Goal: Information Seeking & Learning: Understand process/instructions

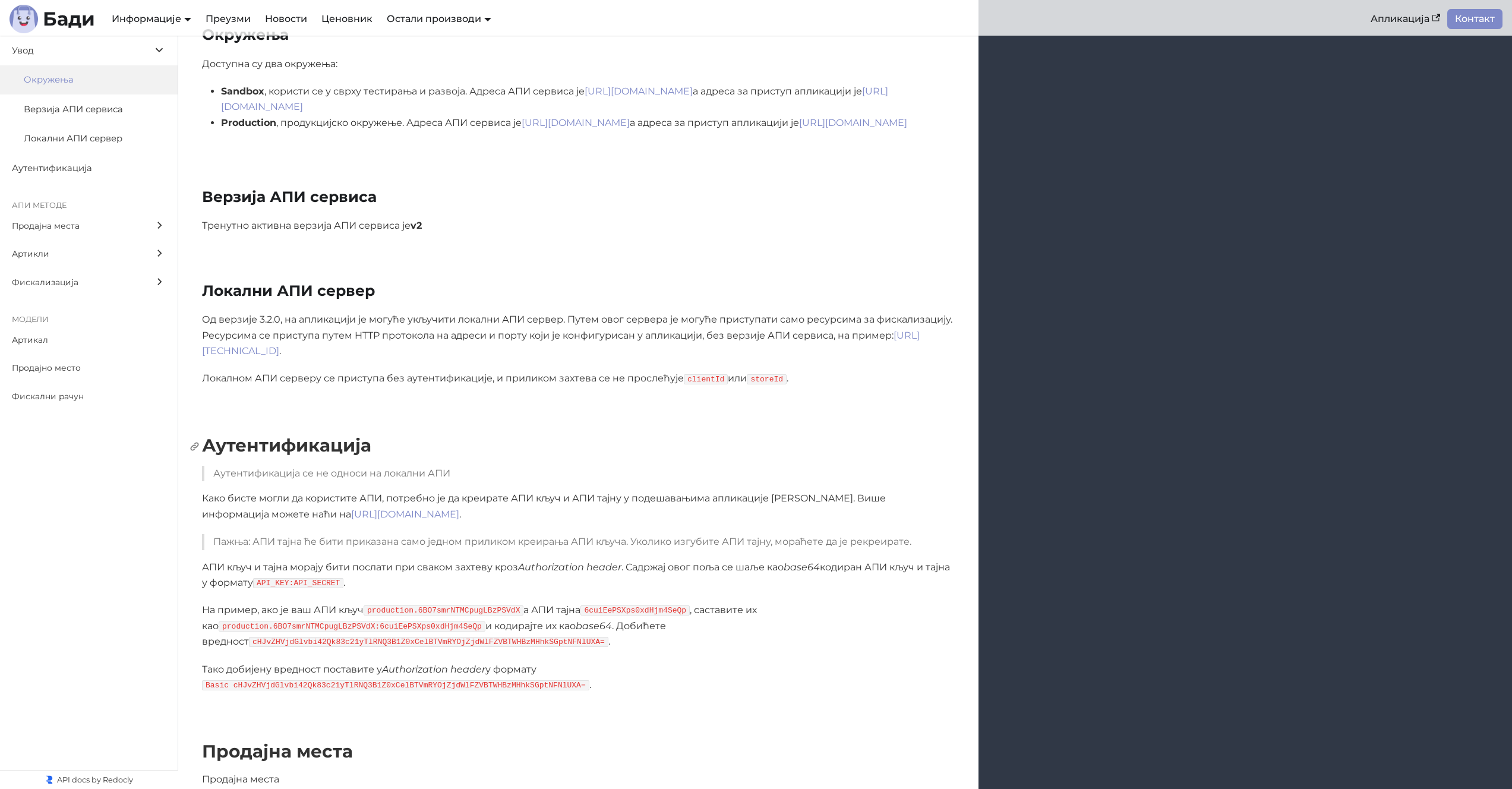
scroll to position [309, 0]
click at [445, 559] on p "АПИ кључ и тајна морају бити послати при сваком захтеву кроз Authorization head…" at bounding box center [578, 575] width 753 height 31
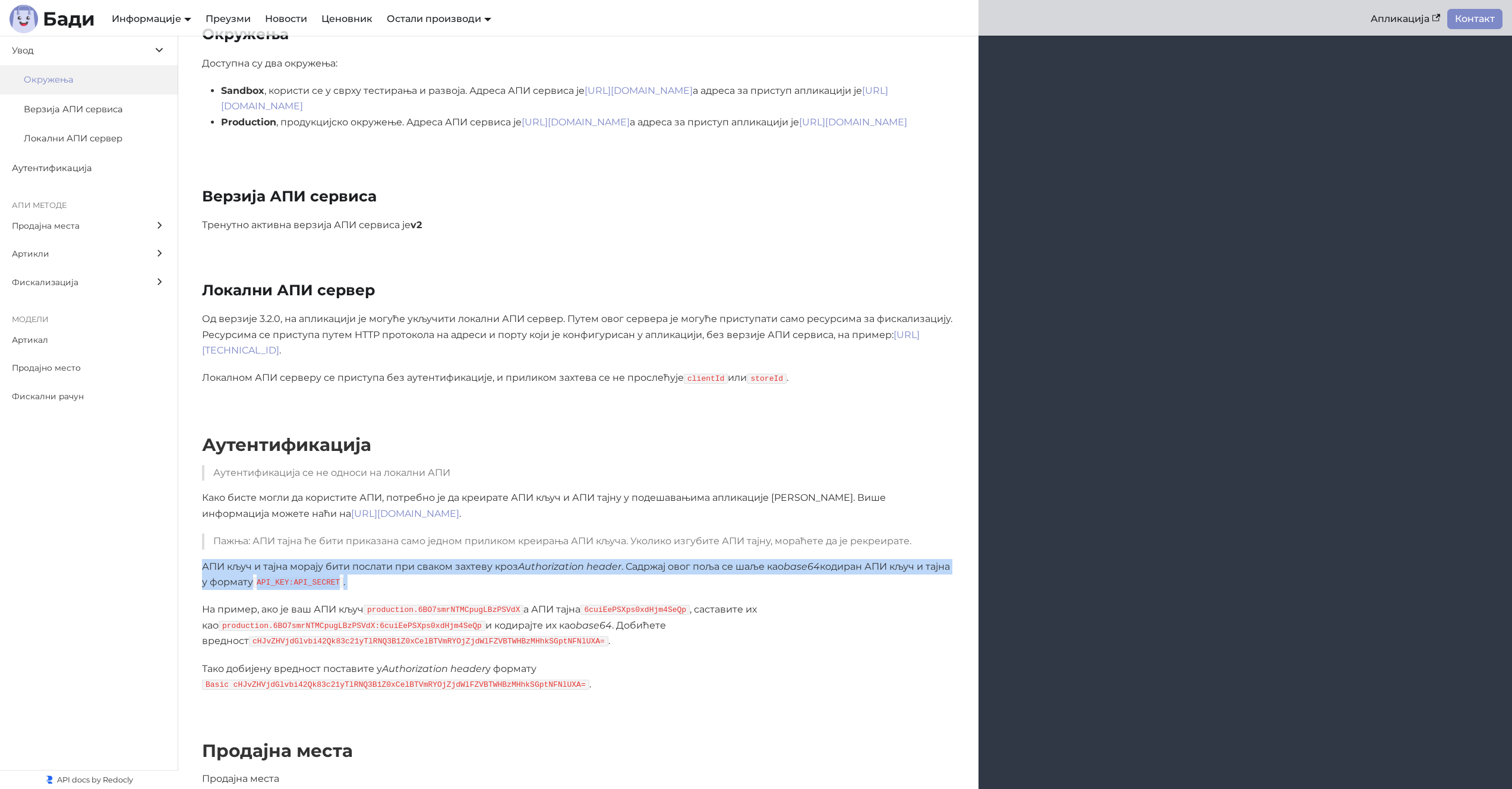
click at [445, 559] on p "АПИ кључ и тајна морају бити послати при сваком захтеву кроз Authorization head…" at bounding box center [578, 575] width 753 height 31
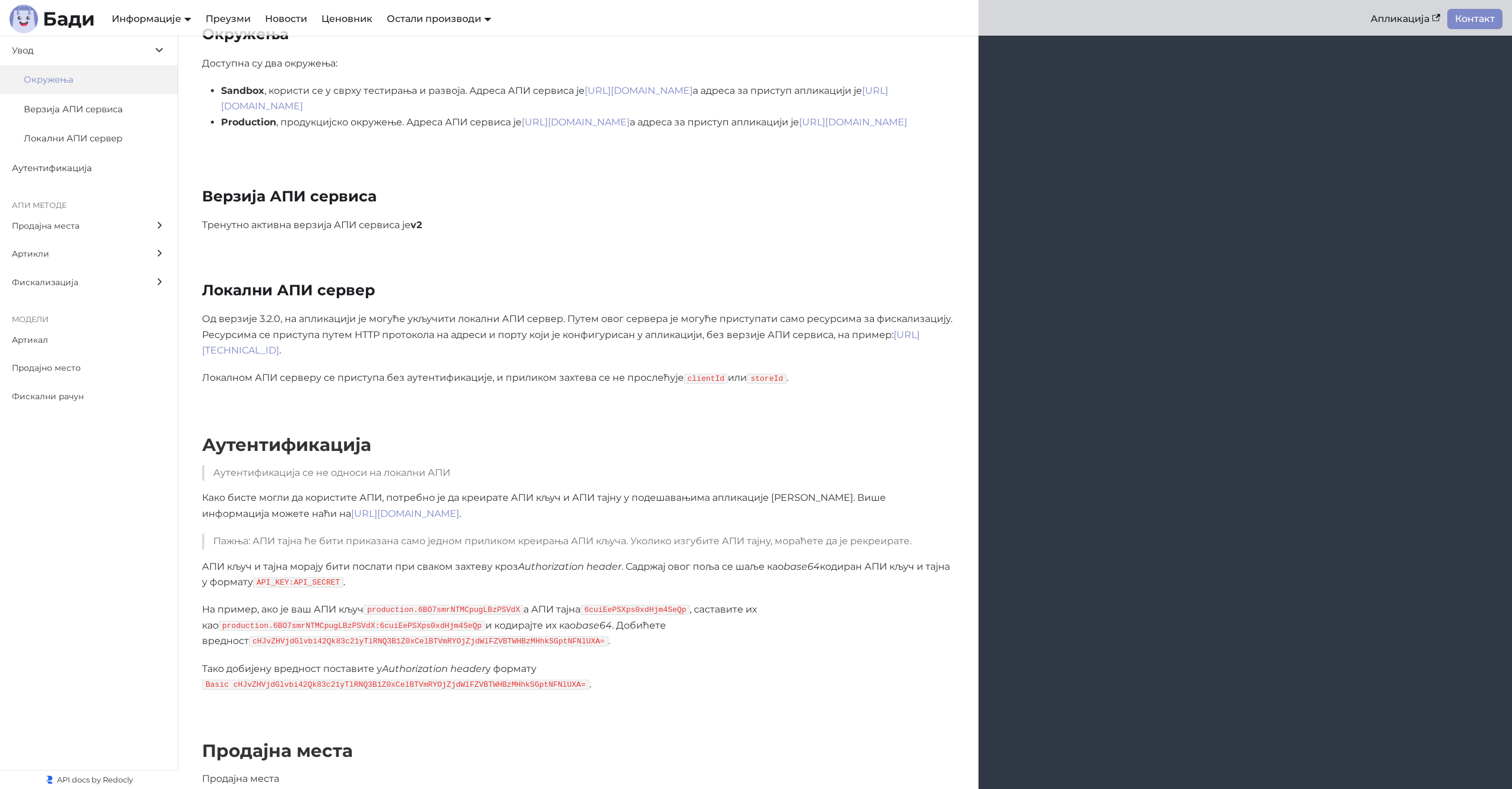
click at [685, 662] on p "Тако добијену вредност поставите у Authorization header у формату Basic cHJvZHV…" at bounding box center [578, 677] width 753 height 31
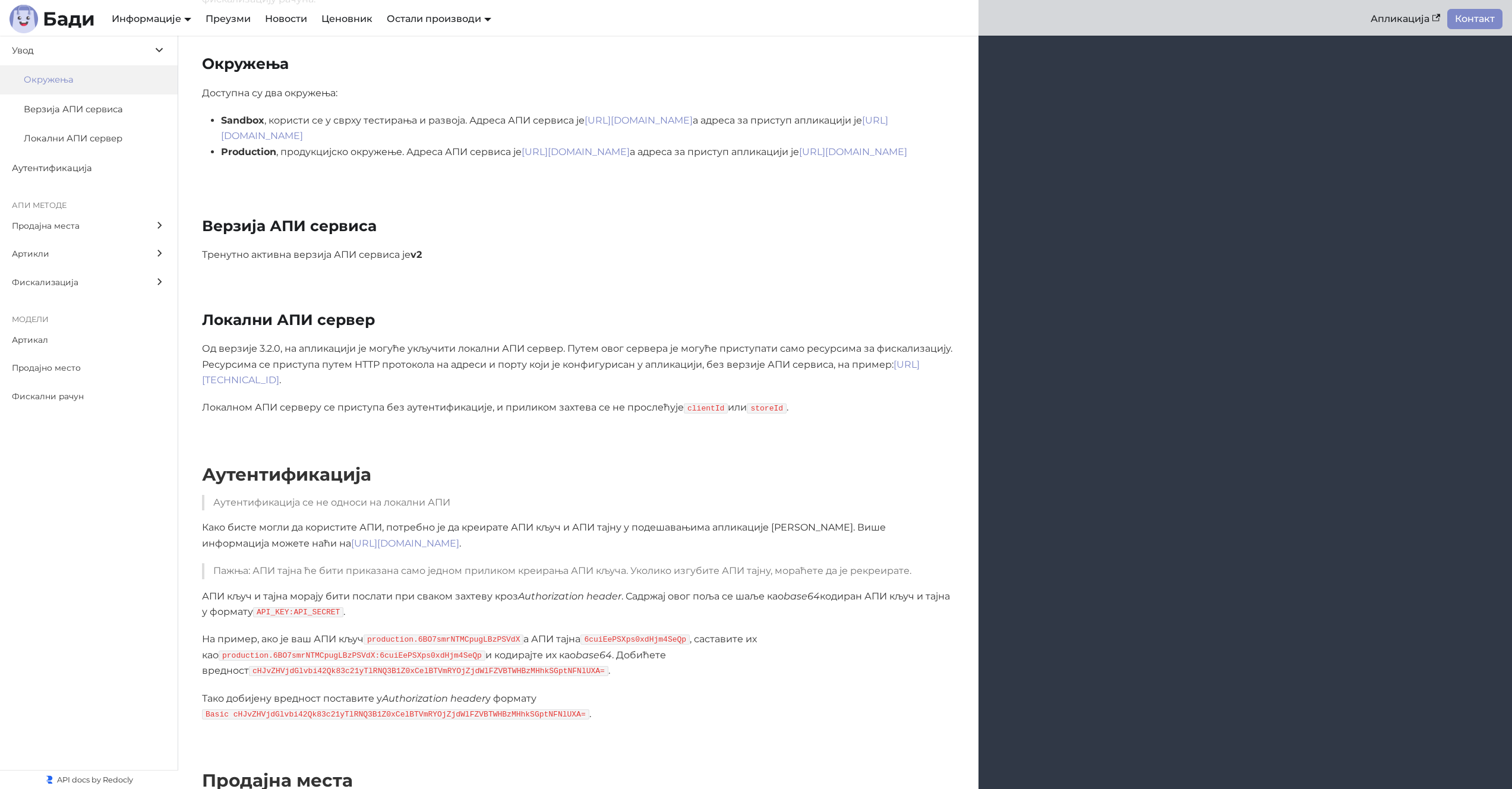
scroll to position [180, 0]
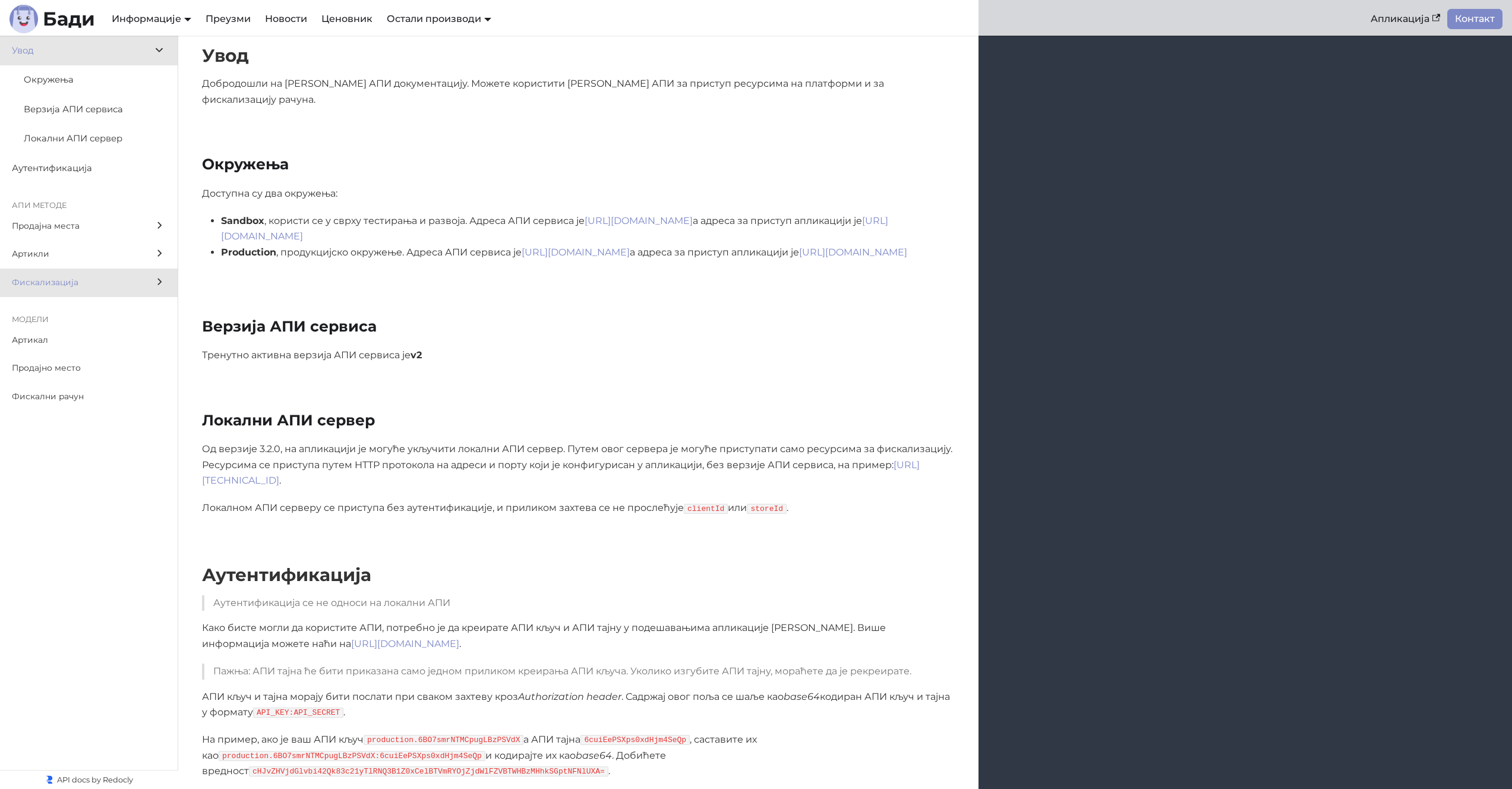
click at [93, 279] on span "Фискализација" at bounding box center [78, 282] width 132 height 14
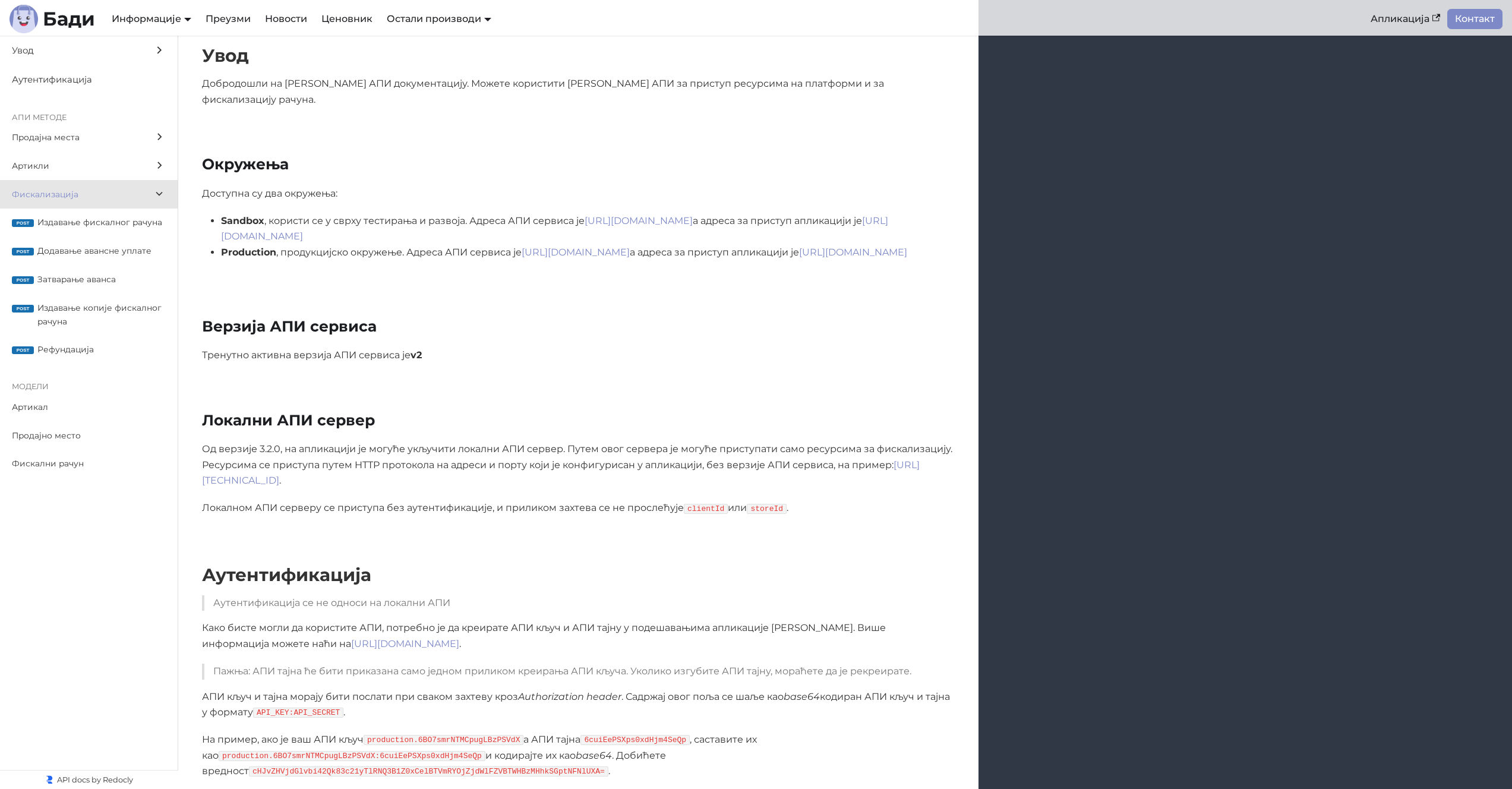
scroll to position [9661, 0]
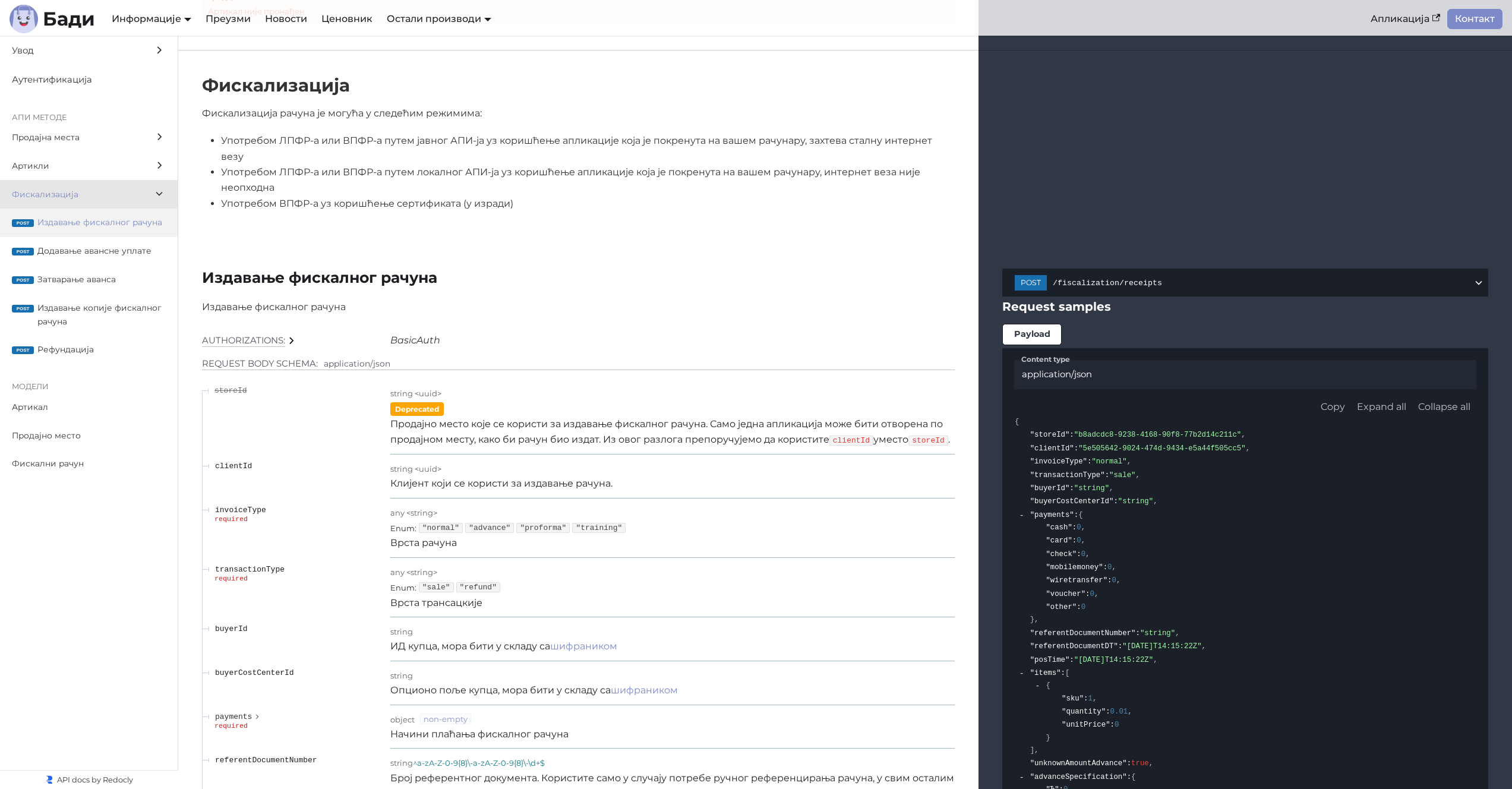
click at [89, 230] on label "post Издавање фискалног рачуна" at bounding box center [89, 222] width 178 height 29
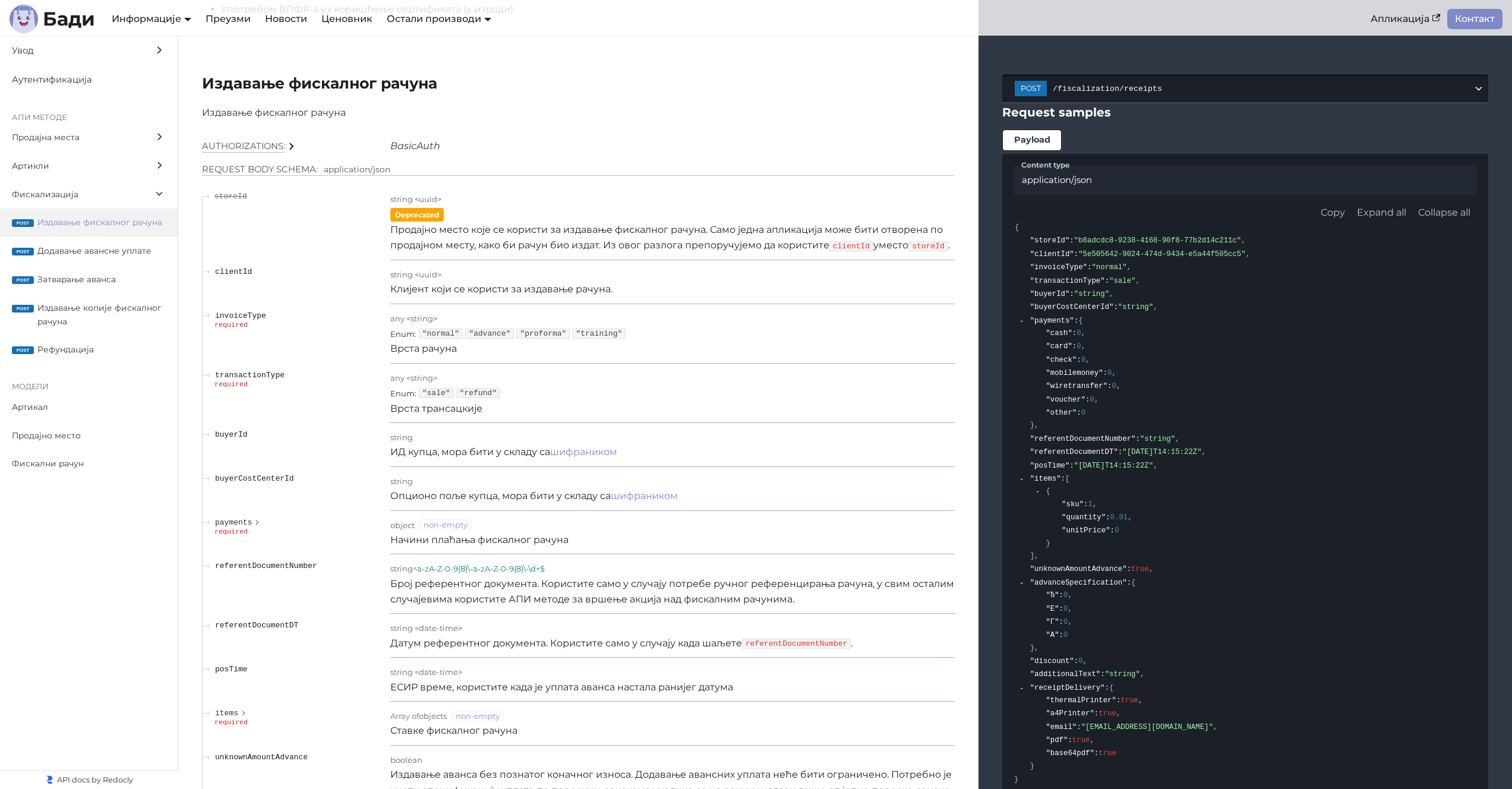
click at [1176, 85] on span "/fiscalization/receipts" at bounding box center [1263, 89] width 420 height 9
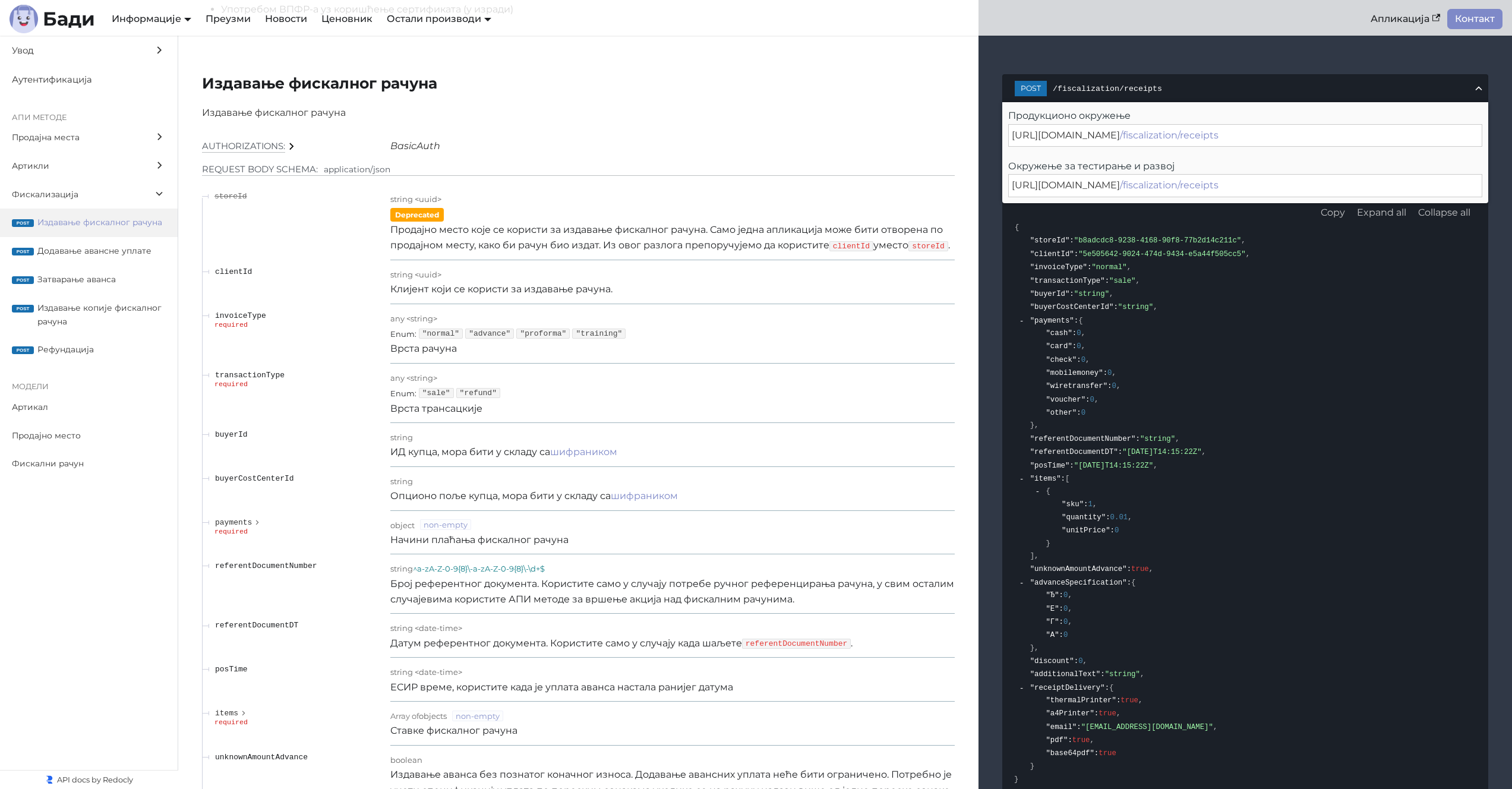
click at [1015, 180] on span "https://api.sandbox.badi.rs/v2" at bounding box center [1066, 185] width 108 height 11
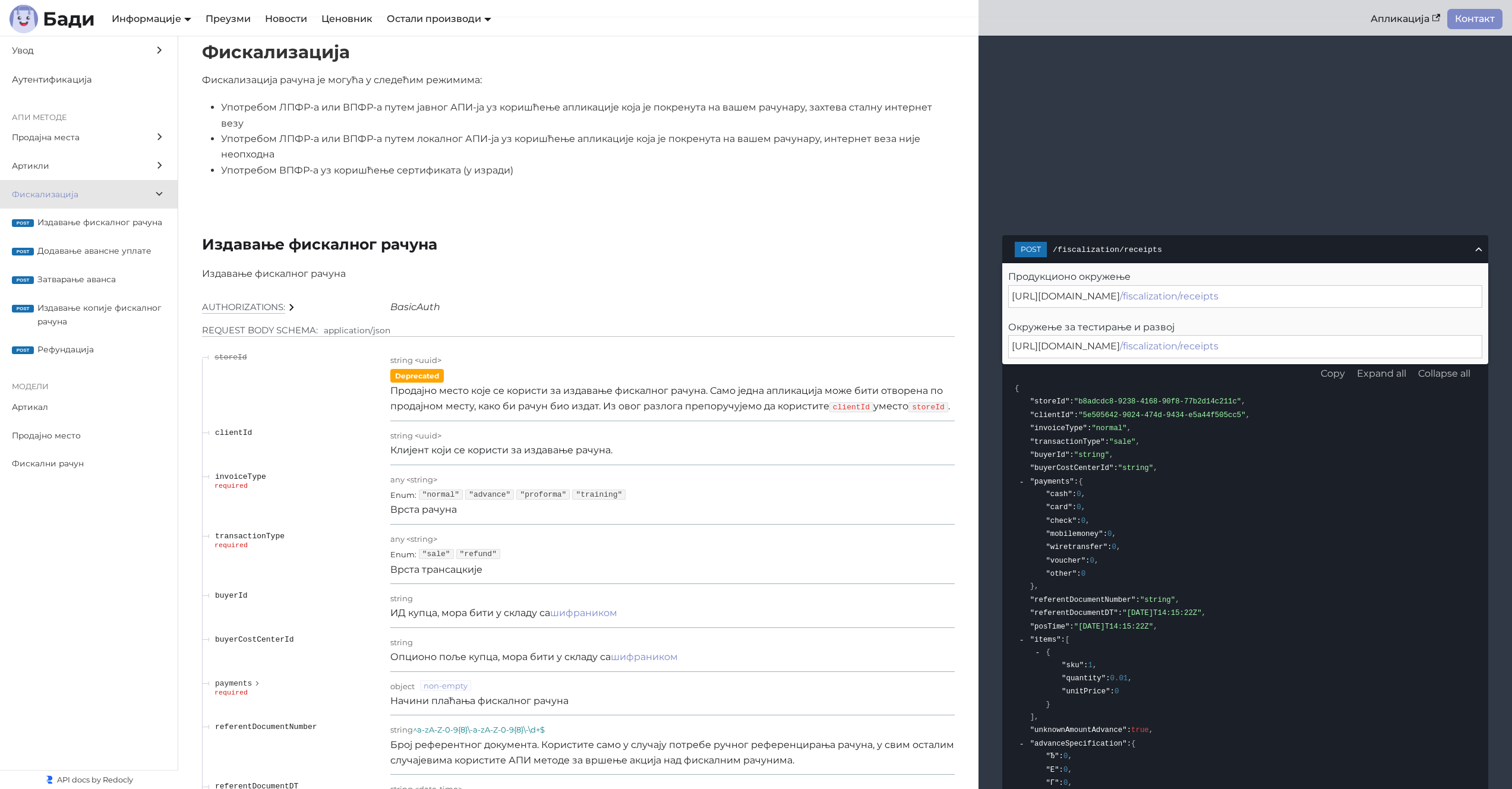
scroll to position [9692, 0]
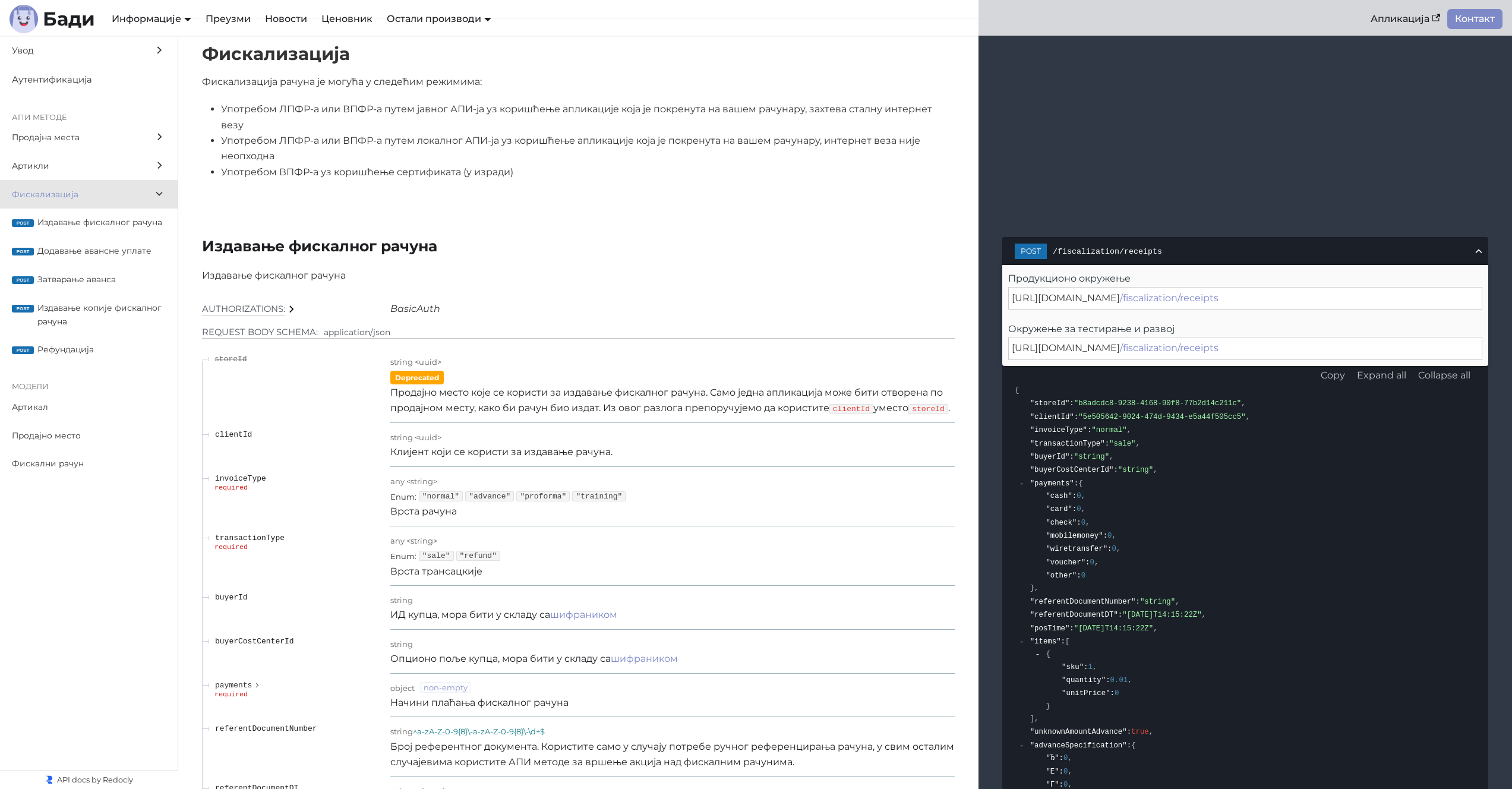
click at [723, 392] on p "Продајно место које се користи за издавање фискалног рачуна. Само једна апликац…" at bounding box center [672, 401] width 564 height 31
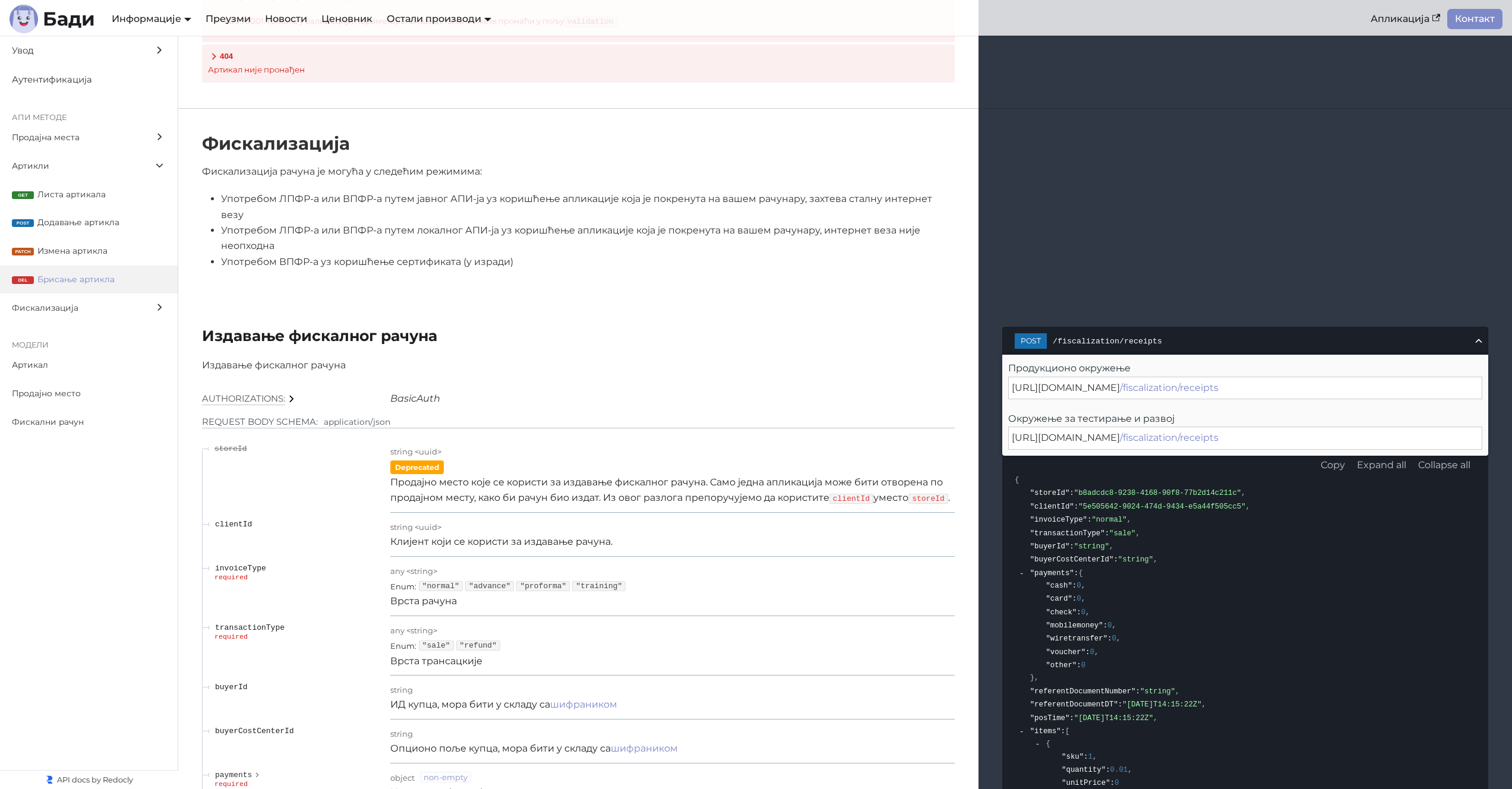
scroll to position [9597, 0]
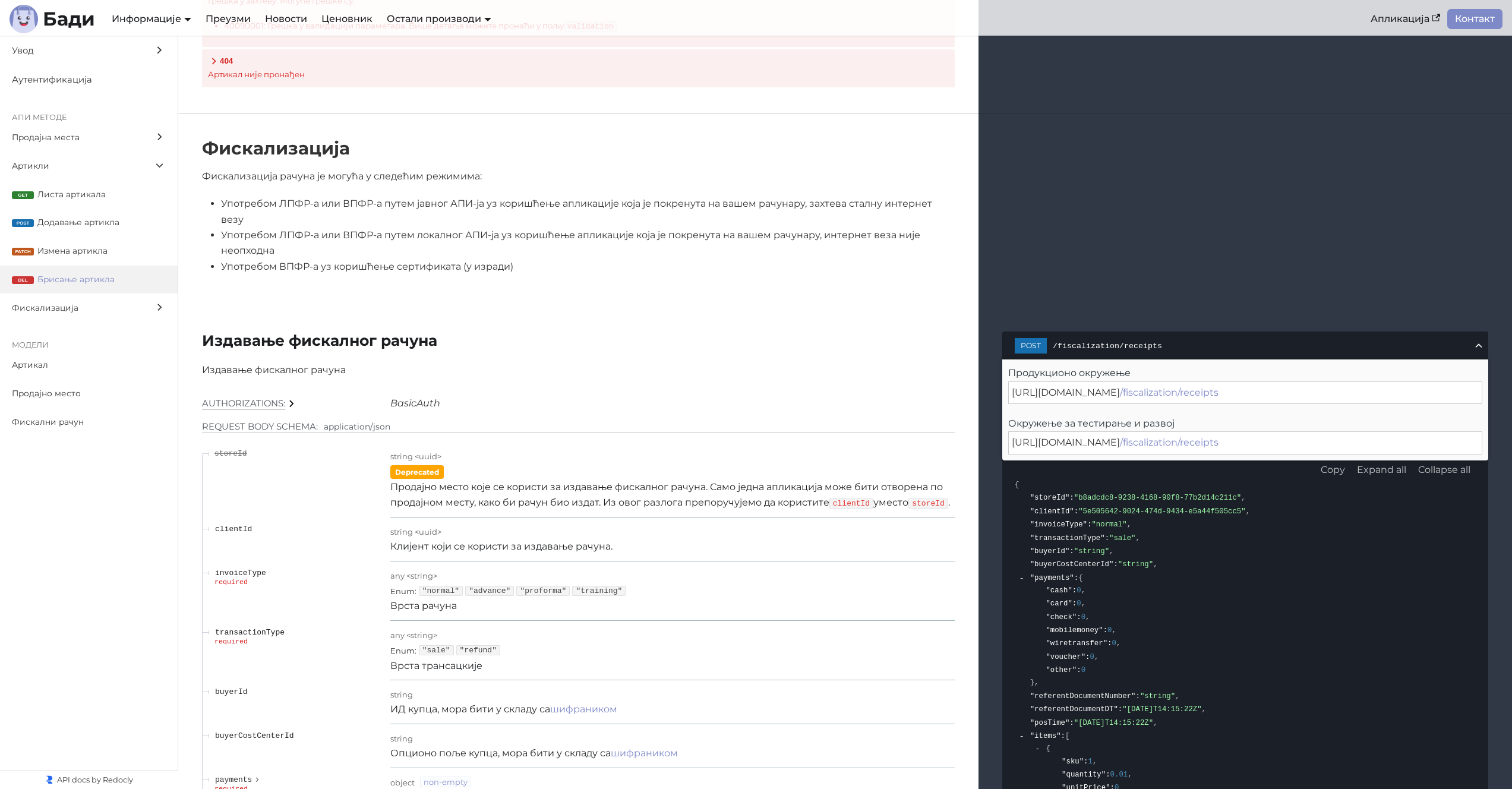
click at [310, 196] on li "Употребом ЛПФР-а или ВПФР-а путем јавног АПИ-ја уз коришћење апликације која је…" at bounding box center [589, 212] width 734 height 31
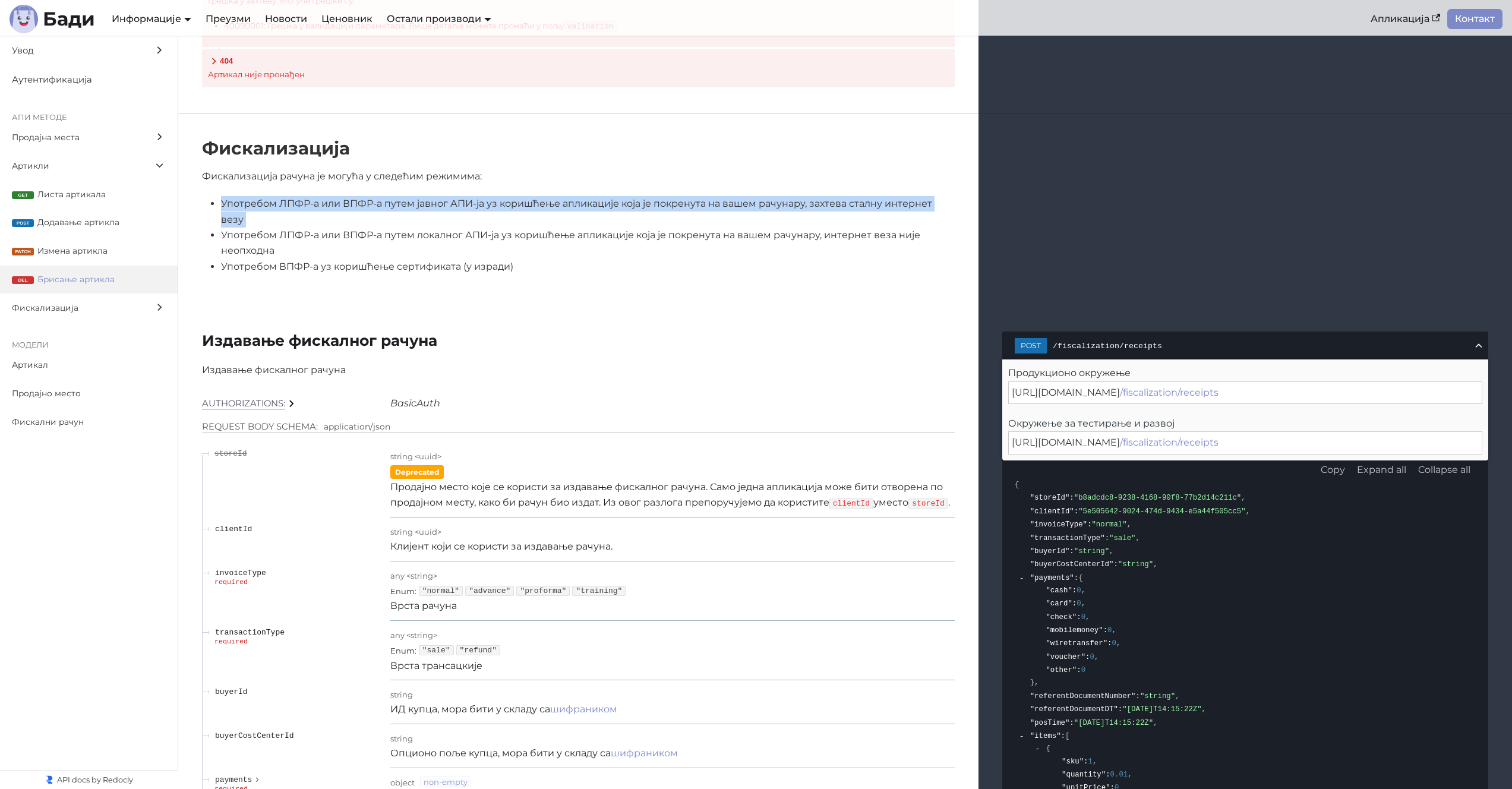
click at [310, 196] on li "Употребом ЛПФР-а или ВПФР-а путем јавног АПИ-ја уз коришћење апликације која је…" at bounding box center [589, 212] width 734 height 31
click at [480, 196] on li "Употребом ЛПФР-а или ВПФР-а путем јавног АПИ-ја уз коришћење апликације која је…" at bounding box center [589, 212] width 734 height 31
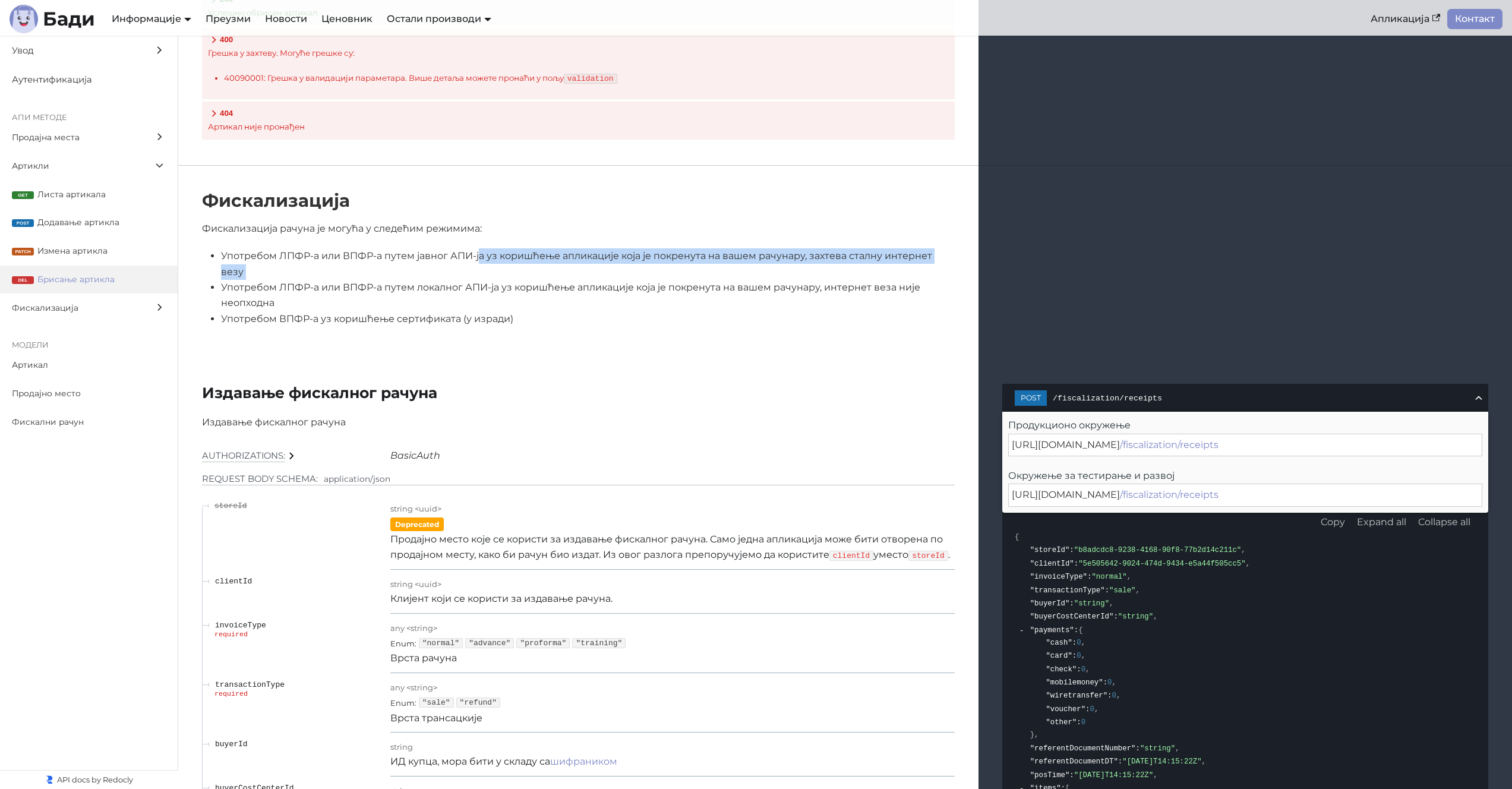
scroll to position [9545, 0]
click at [411, 338] on div "Фискализација Фискализација рачуна је могућа у следећим режимима: Употребом ЛПФ…" at bounding box center [845, 263] width 1334 height 194
drag, startPoint x: 261, startPoint y: 258, endPoint x: 245, endPoint y: 241, distance: 23.3
click at [245, 249] on li "Употребом ЛПФР-а или ВПФР-а путем јавног АПИ-ја уз коришћење апликације која је…" at bounding box center [589, 265] width 734 height 31
click at [257, 281] on li "Употребом ЛПФР-а или ВПФР-а путем локалног АПИ-ја уз коришћење апликације која …" at bounding box center [589, 296] width 734 height 31
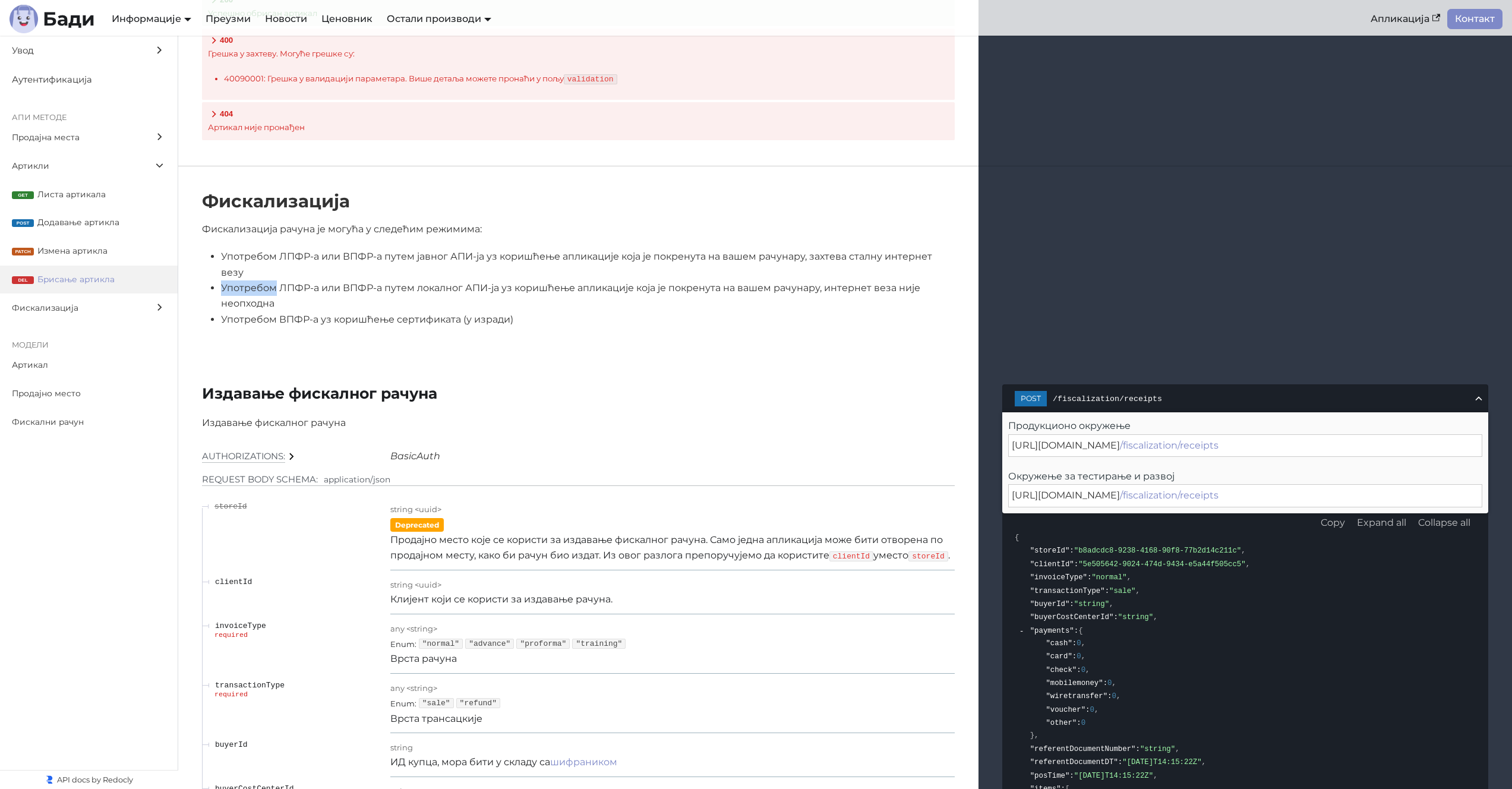
click at [257, 281] on li "Употребом ЛПФР-а или ВПФР-а путем локалног АПИ-ја уз коришћење апликације која …" at bounding box center [589, 296] width 734 height 31
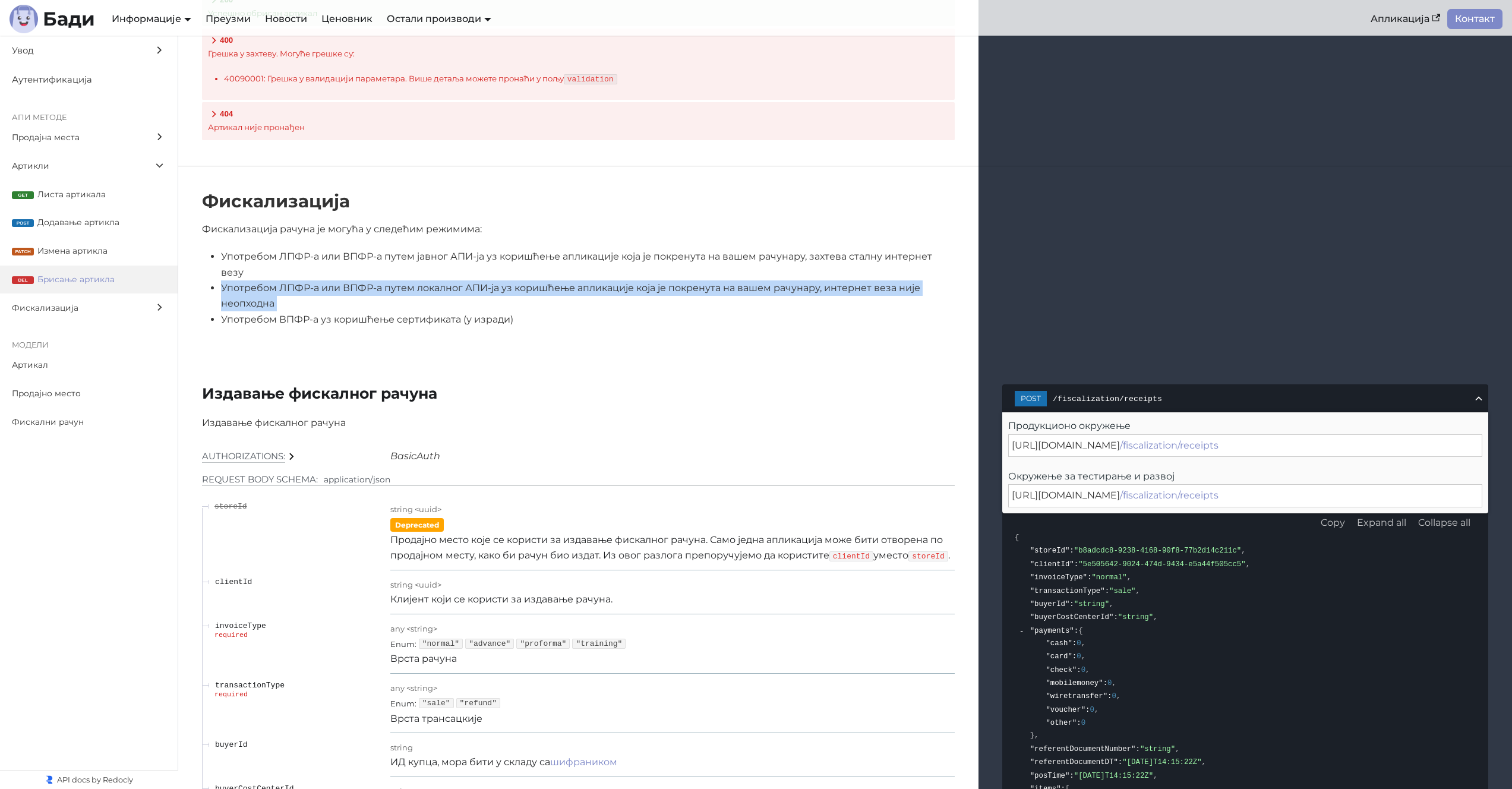
click at [257, 281] on li "Употребом ЛПФР-а или ВПФР-а путем локалног АПИ-ја уз коришћење апликације која …" at bounding box center [589, 296] width 734 height 31
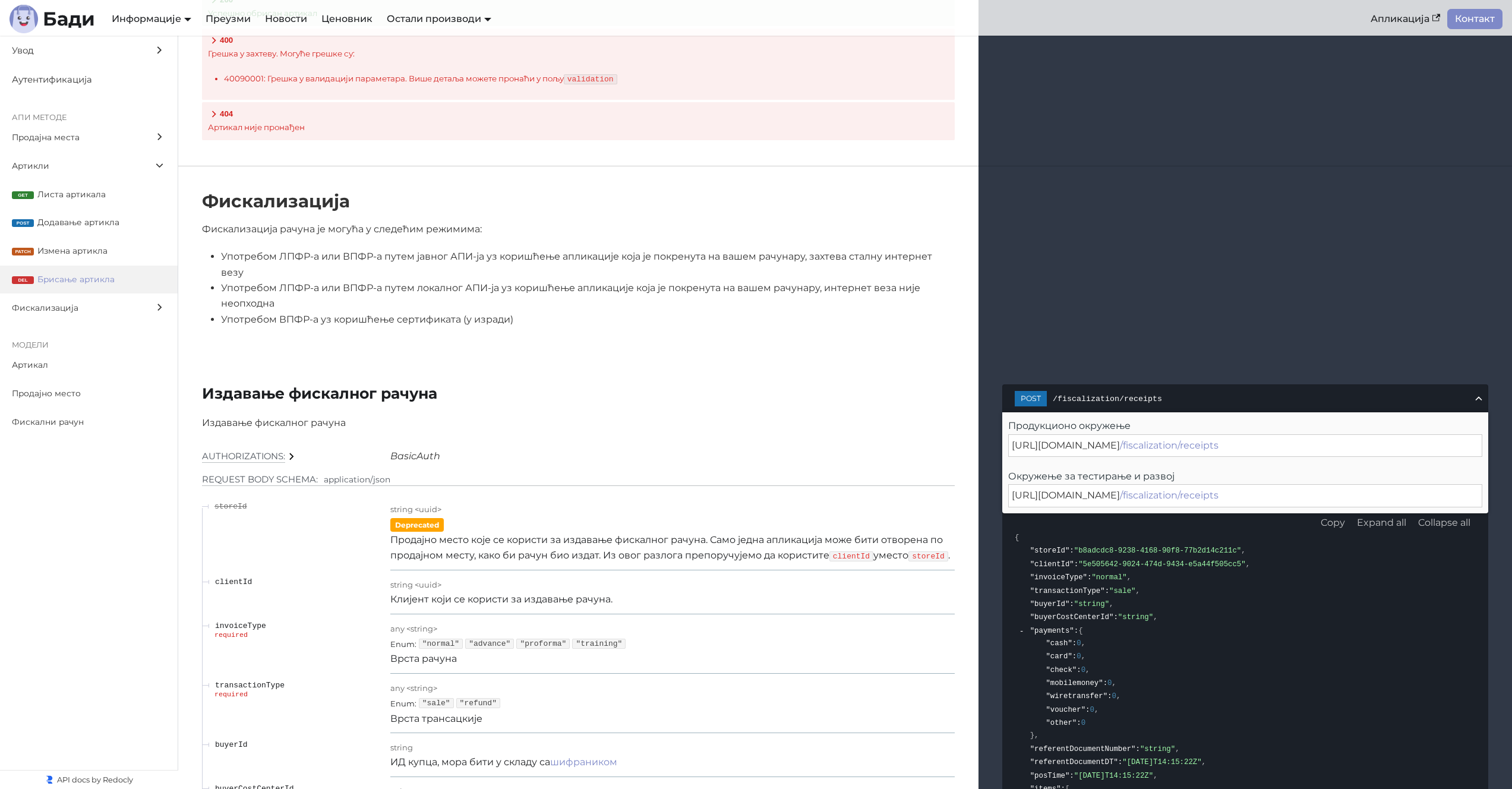
click at [528, 249] on li "Употребом ЛПФР-а или ВПФР-а путем јавног АПИ-ја уз коришћење апликације која је…" at bounding box center [589, 265] width 734 height 31
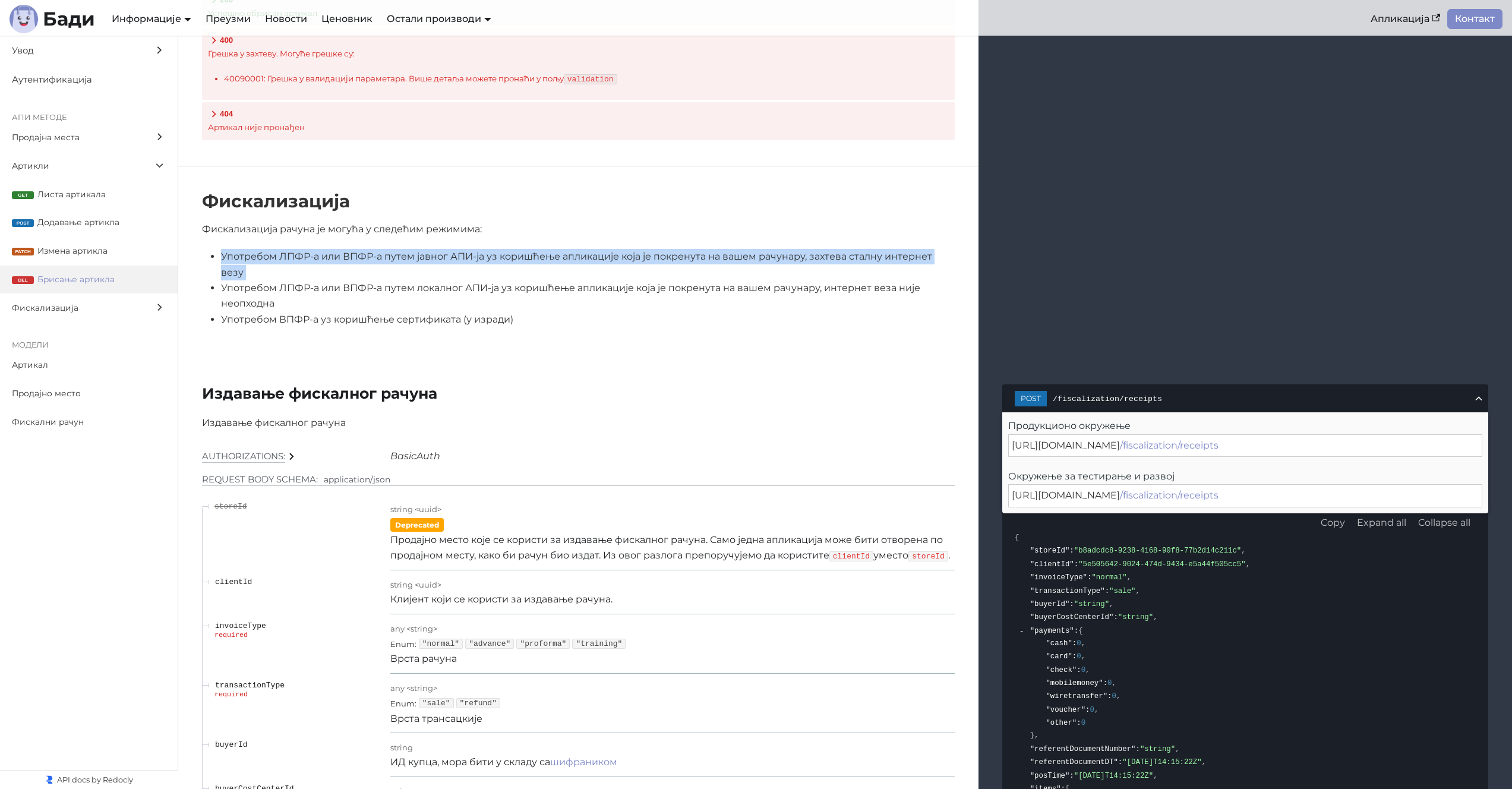
click at [528, 249] on li "Употребом ЛПФР-а или ВПФР-а путем јавног АПИ-ја уз коришћење апликације која је…" at bounding box center [589, 265] width 734 height 31
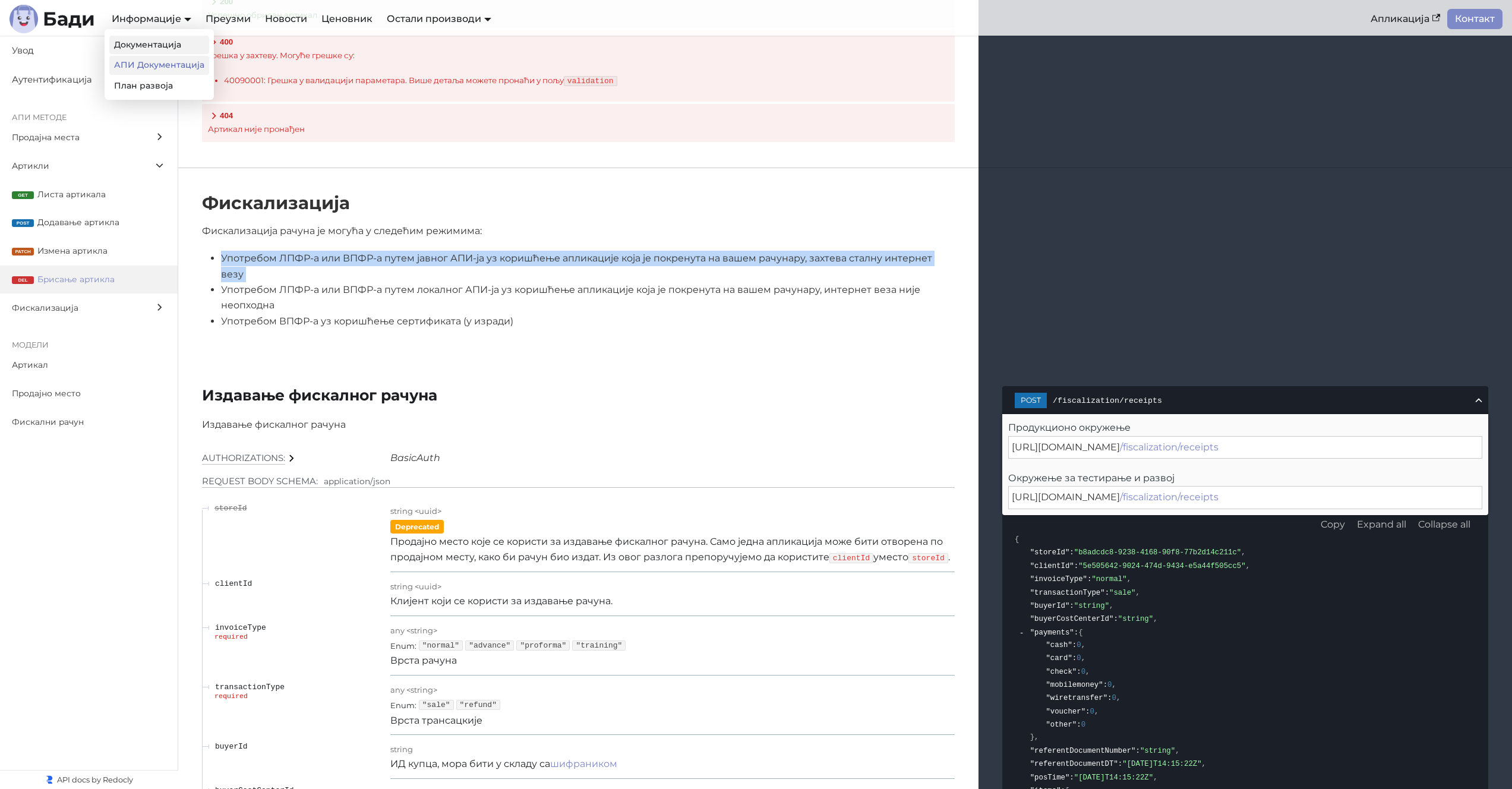
scroll to position [9542, 0]
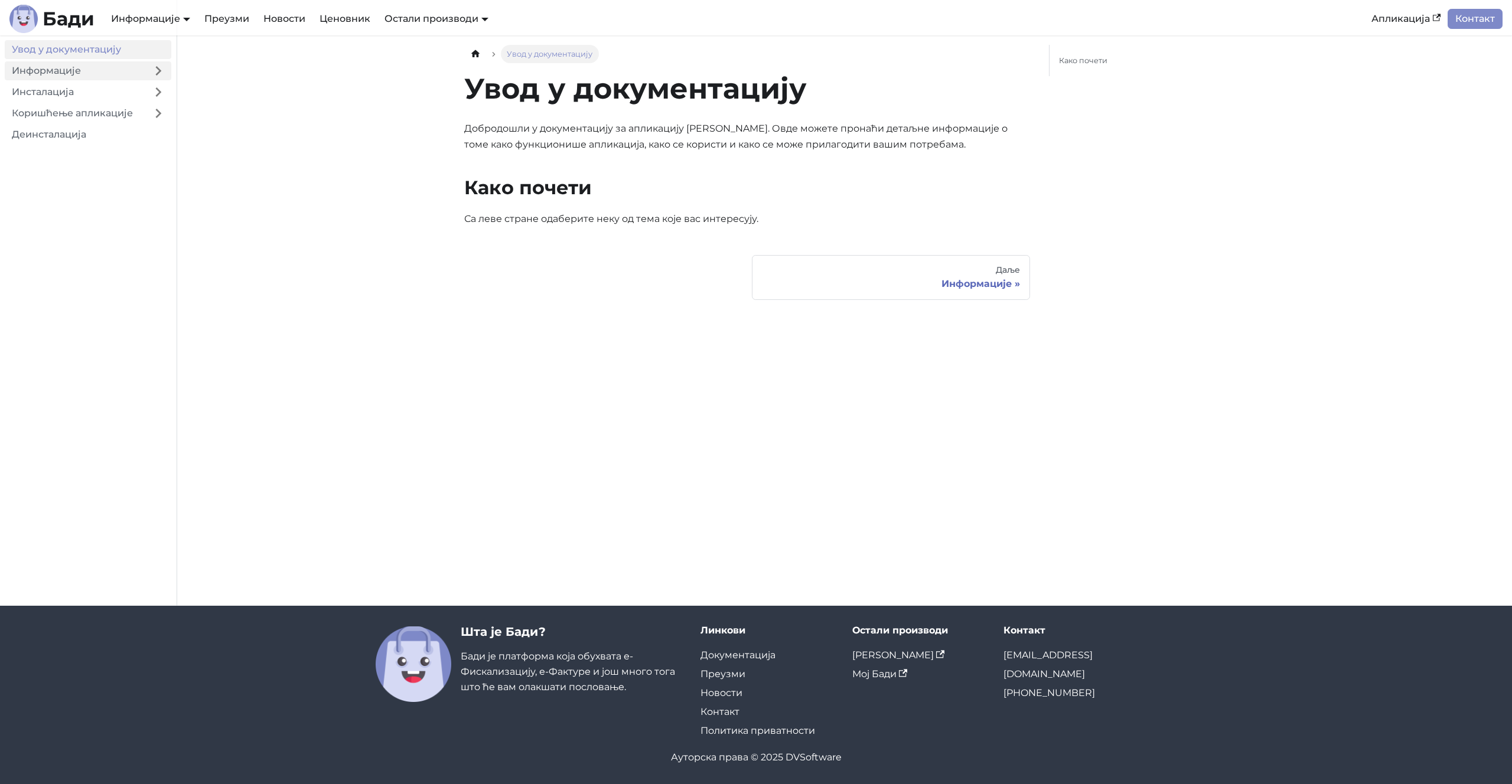
click at [85, 71] on link "Информације" at bounding box center [75, 71] width 140 height 19
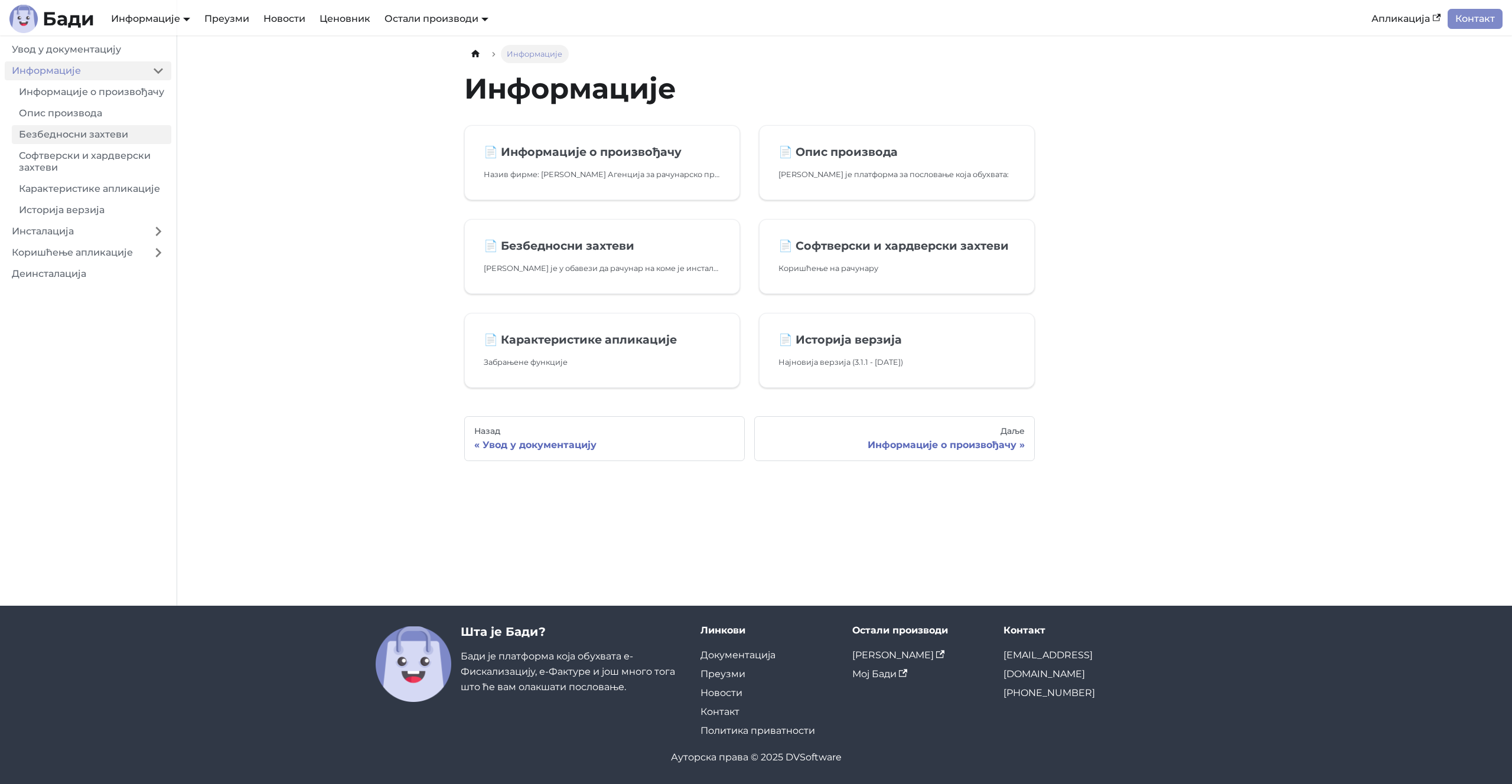
click at [99, 144] on link "Безбедносни захтеви" at bounding box center [92, 134] width 159 height 19
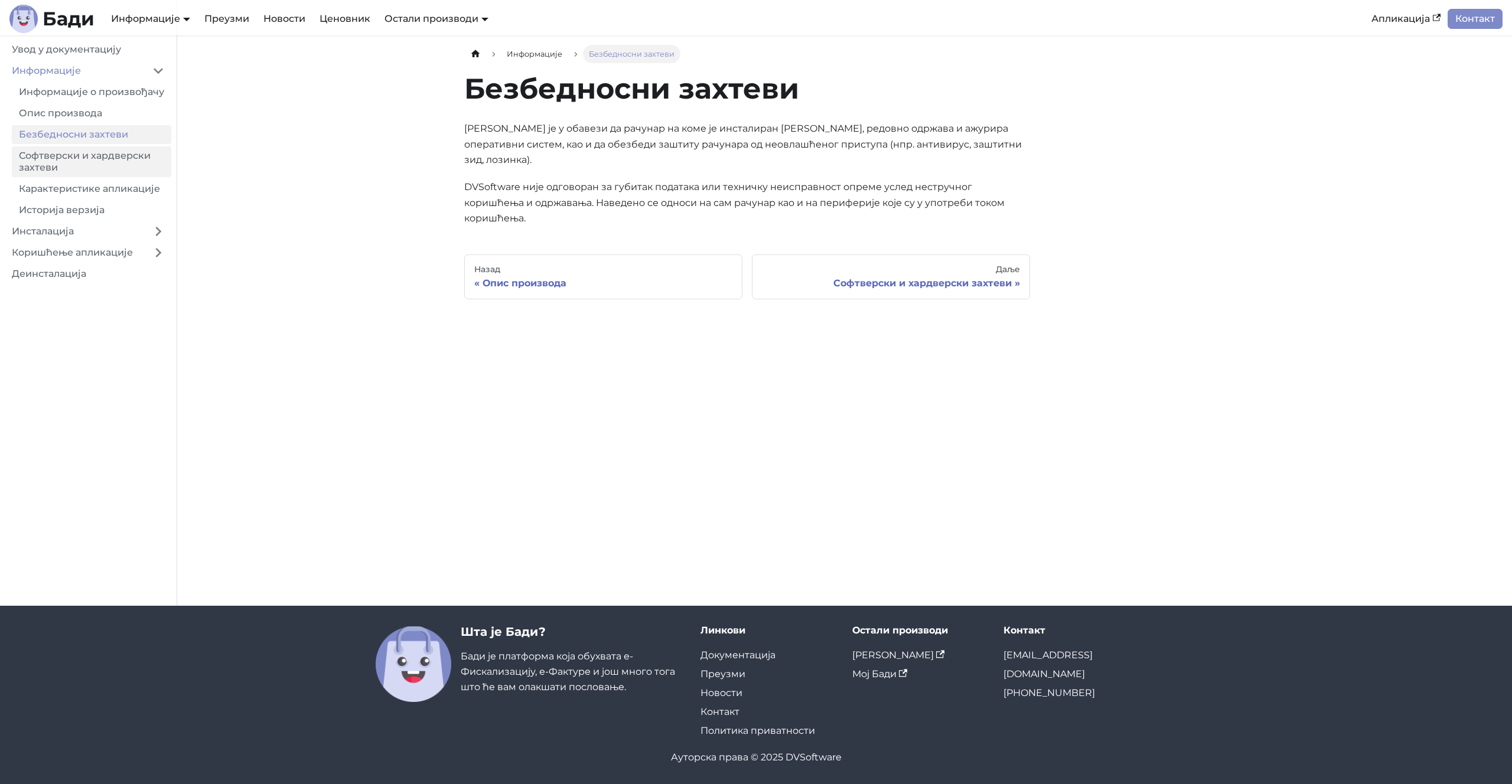
click at [97, 165] on link "Софтверски и хардверски захтеви" at bounding box center [92, 161] width 159 height 30
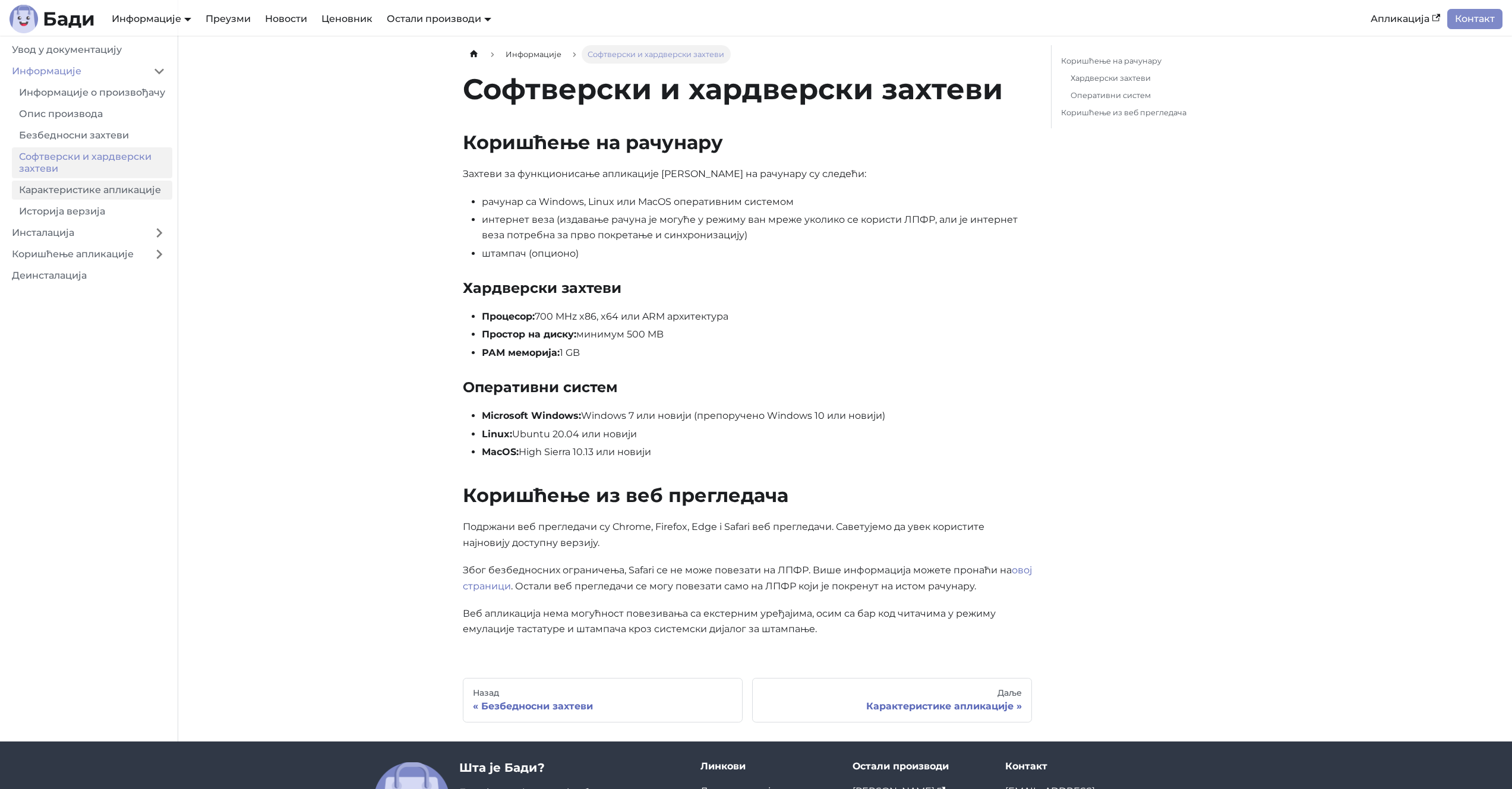
click at [97, 200] on link "Карактеристике апликације" at bounding box center [92, 190] width 160 height 19
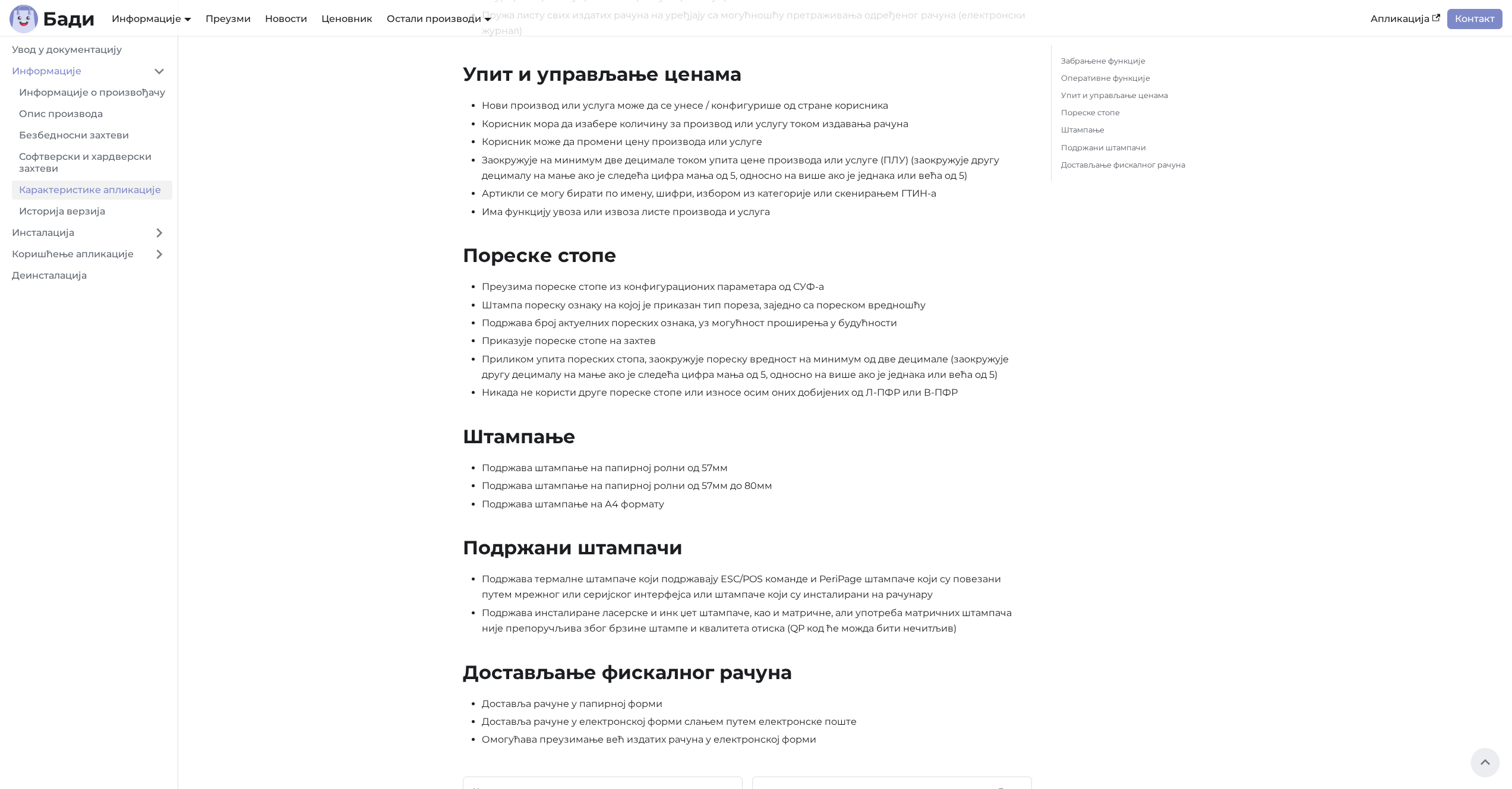
scroll to position [747, 0]
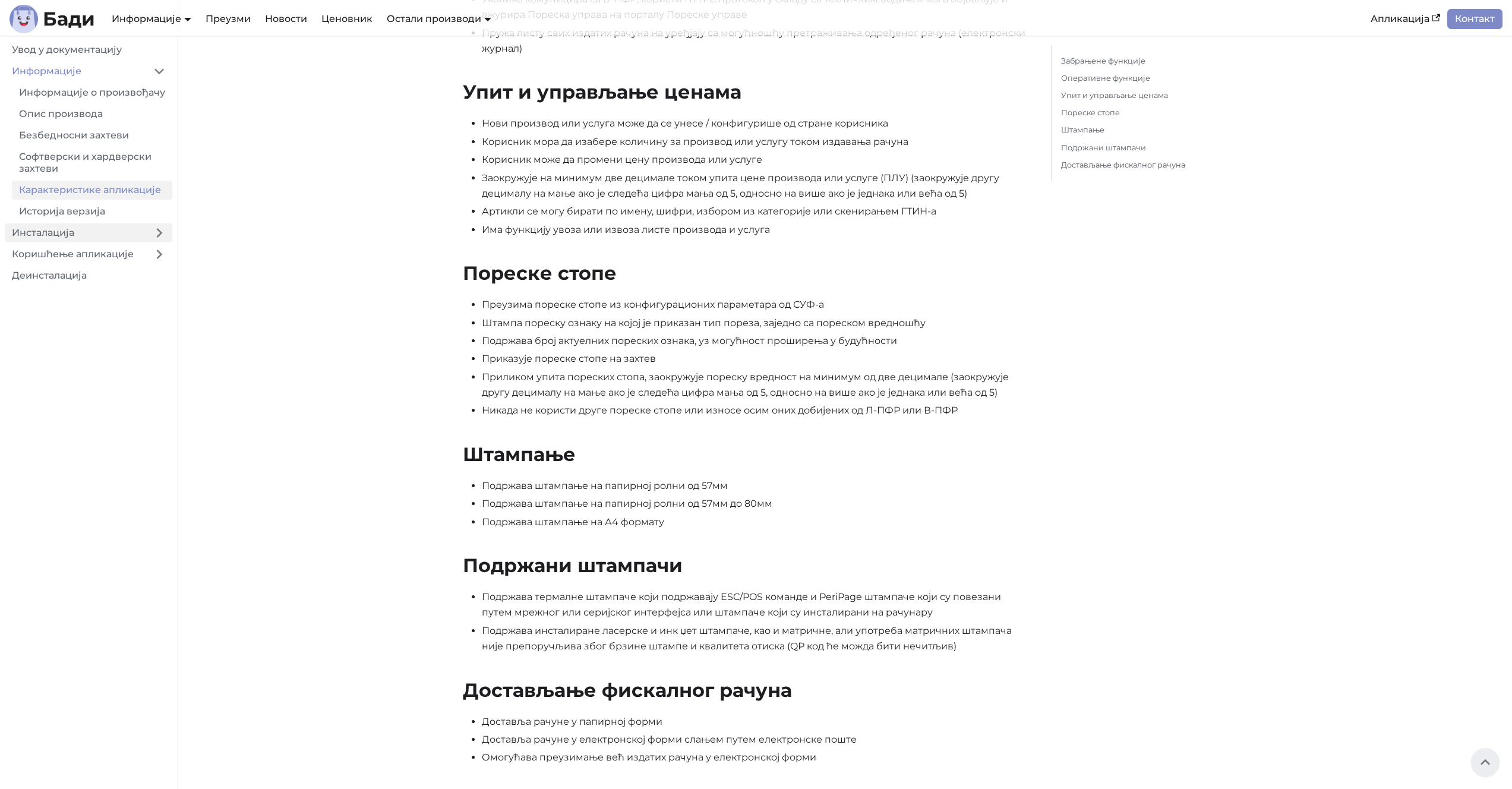
click at [90, 240] on link "Инсталација" at bounding box center [75, 233] width 141 height 19
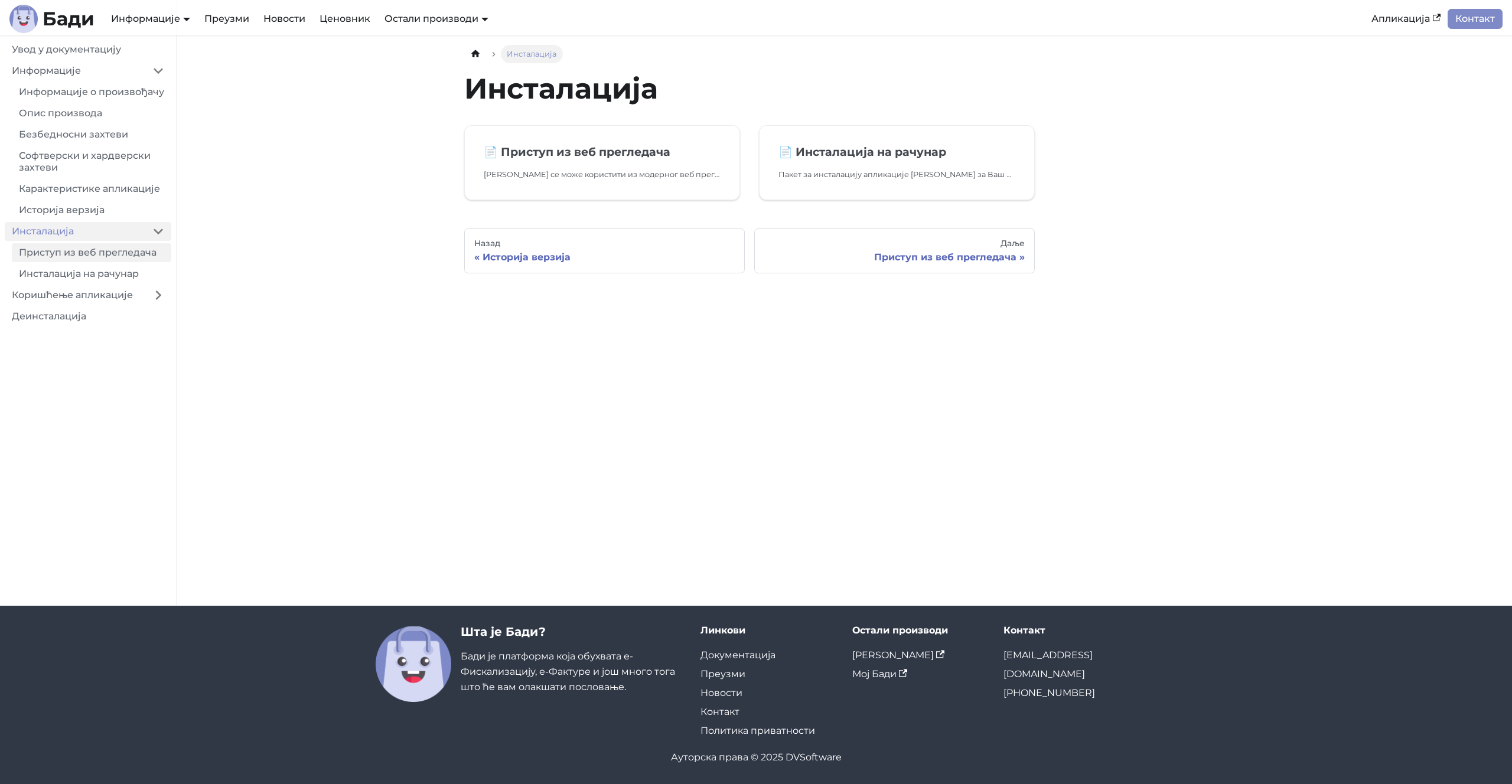
click at [95, 262] on link "Приступ из веб прегледача" at bounding box center [92, 253] width 159 height 19
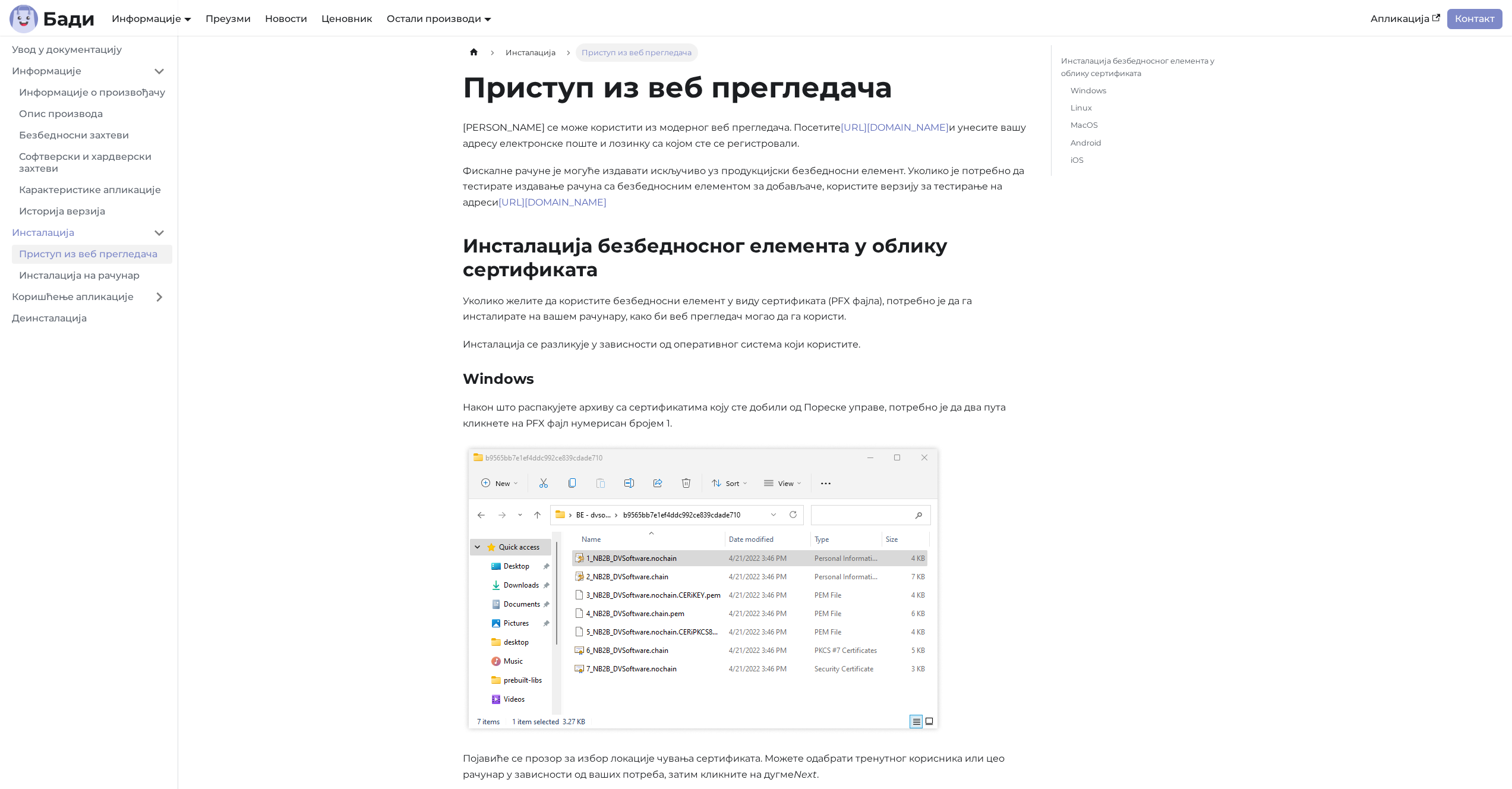
scroll to position [3, 0]
drag, startPoint x: 411, startPoint y: 146, endPoint x: 374, endPoint y: 148, distance: 37.1
click at [494, 172] on p "Фискалне рачуне је могуће издавати искључиво уз продукцијски безбедносни елемен…" at bounding box center [747, 187] width 569 height 47
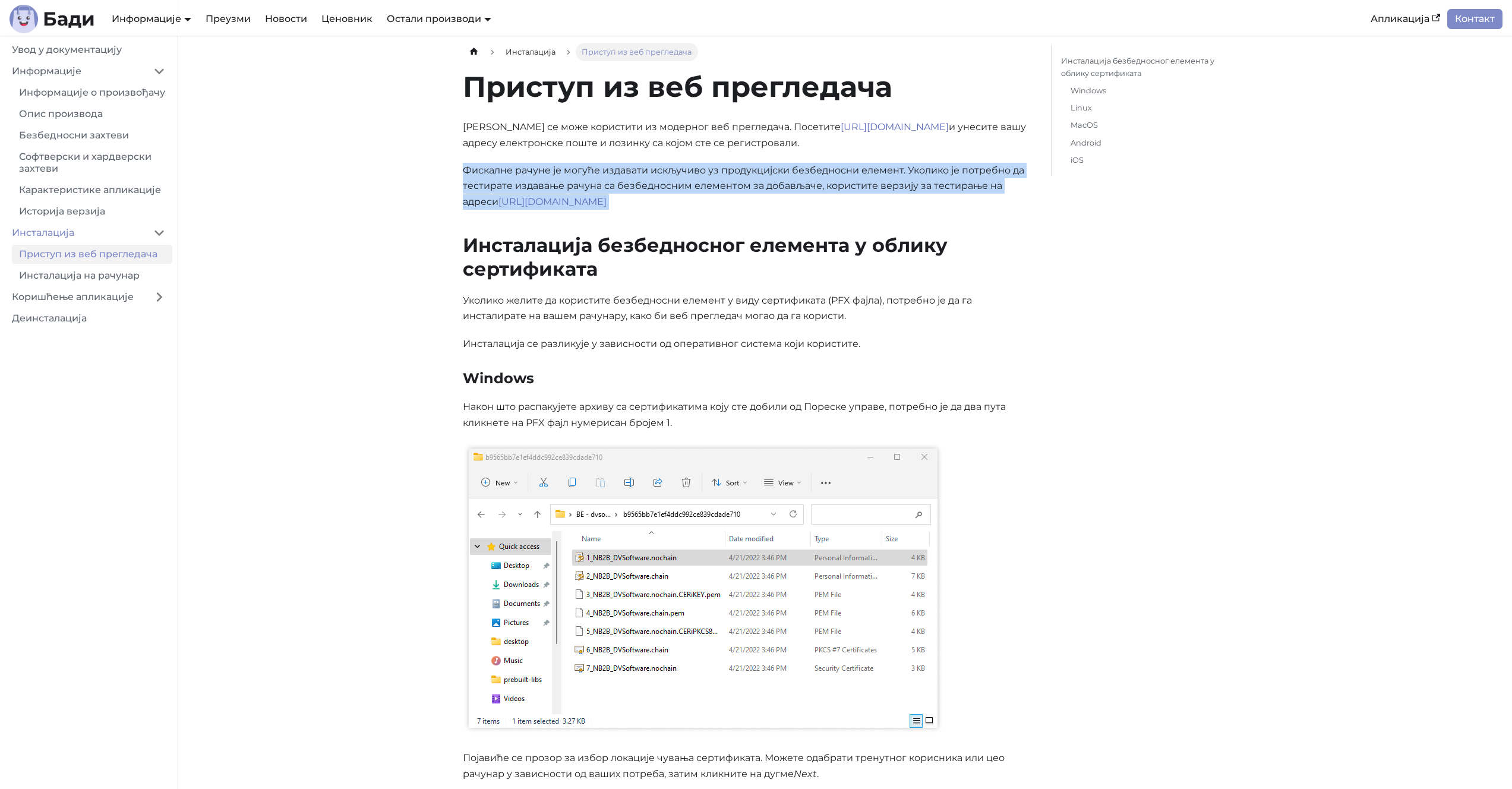
click at [494, 172] on p "Фискалне рачуне је могуће издавати искључиво уз продукцијски безбедносни елемен…" at bounding box center [747, 187] width 569 height 47
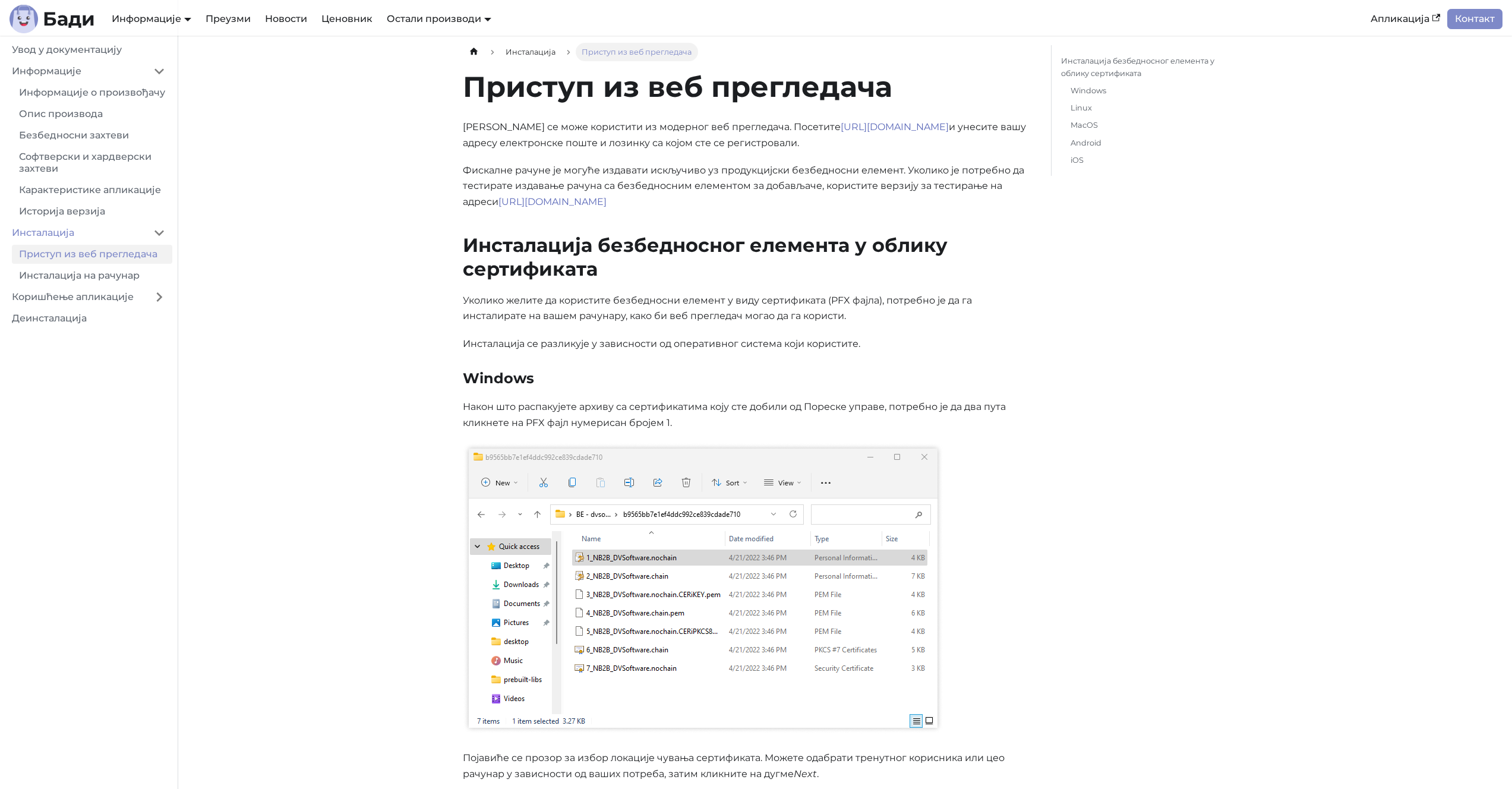
click at [557, 309] on p "Уколико желите да користите безбедносни елемент у виду сертификата (PFX фајла),…" at bounding box center [747, 309] width 569 height 31
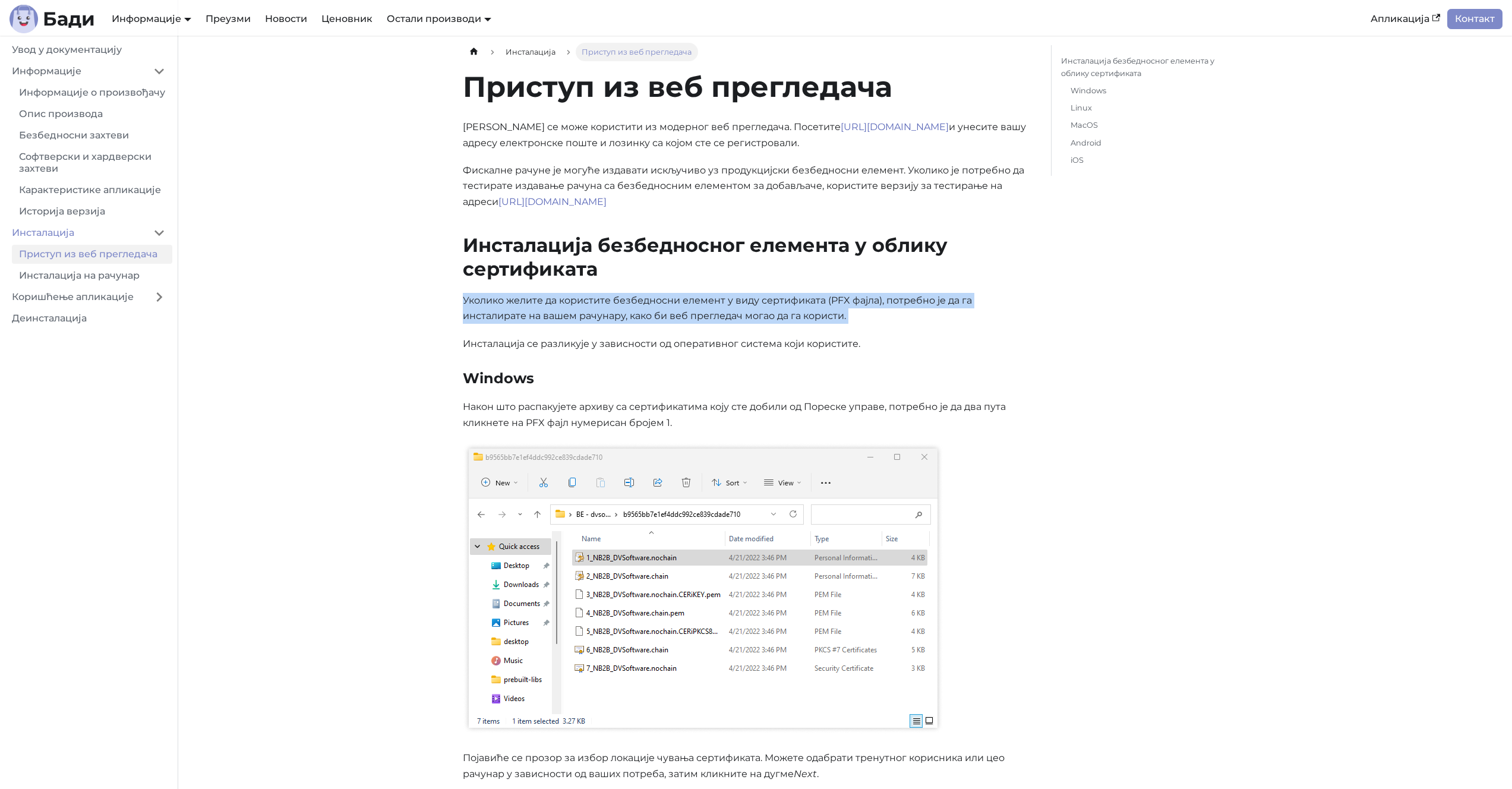
click at [557, 309] on p "Уколико желите да користите безбедносни елемент у виду сертификата (PFX фајла),…" at bounding box center [747, 309] width 569 height 31
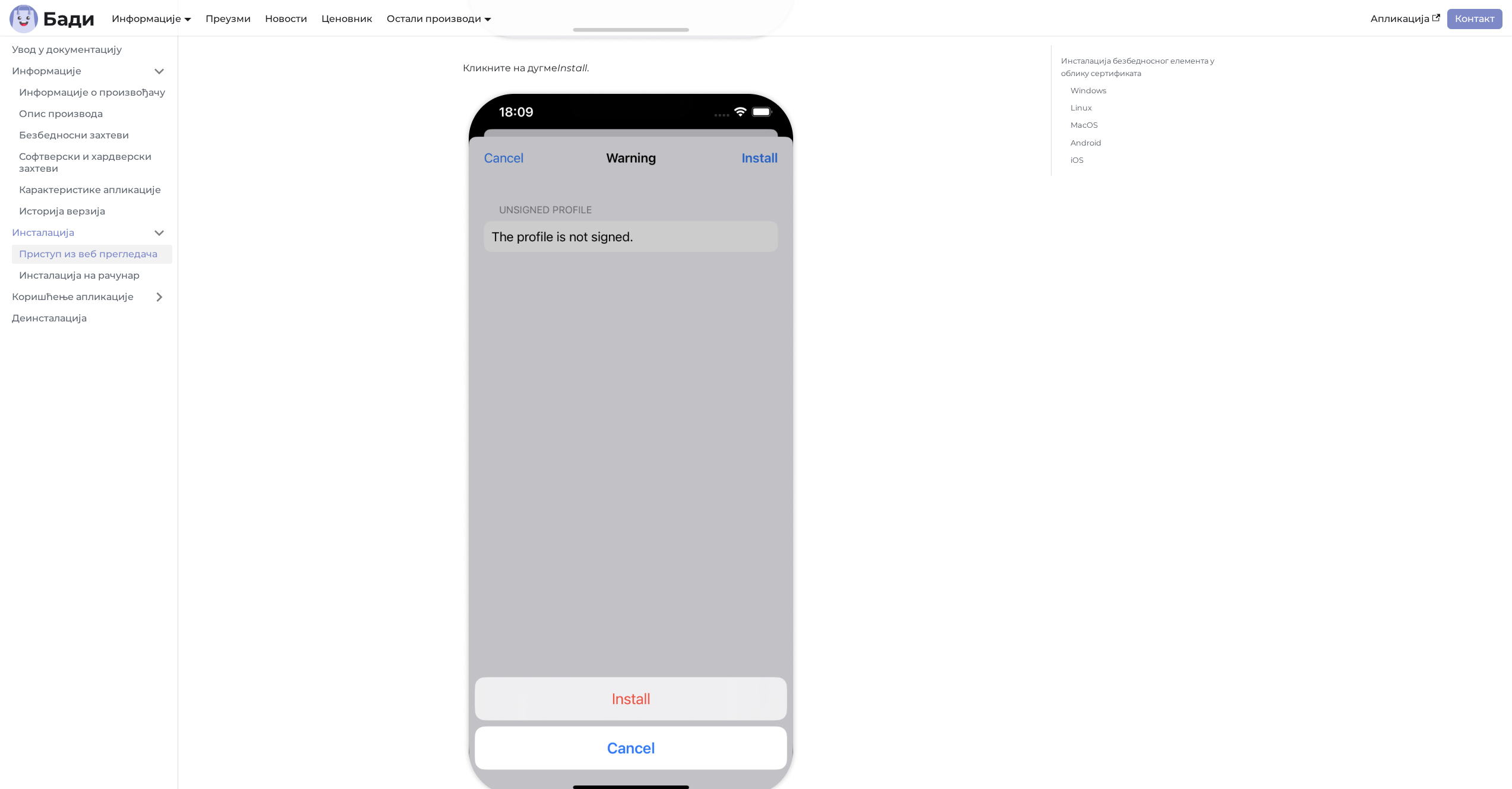
scroll to position [12788, 0]
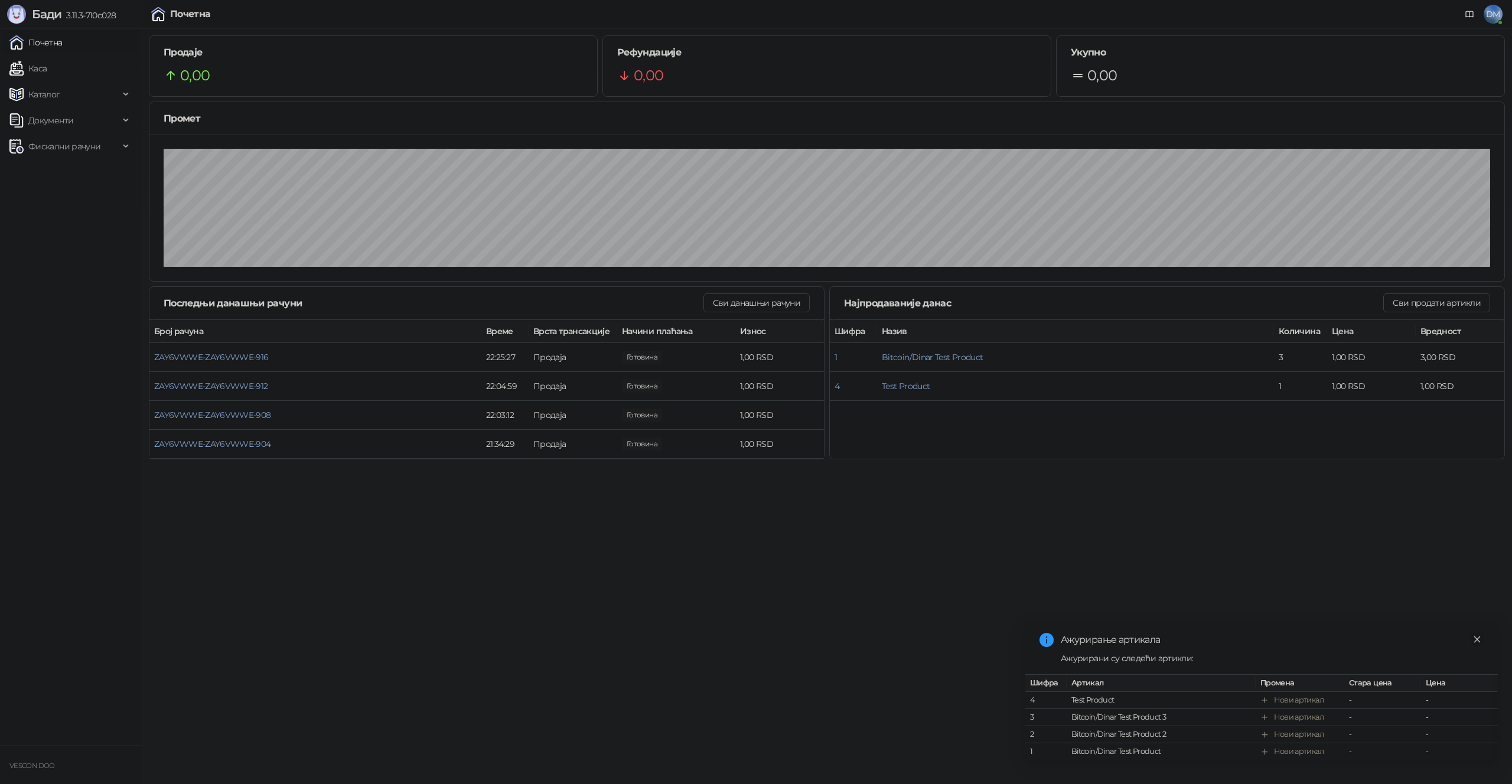
click at [1474, 635] on icon "close" at bounding box center [1477, 639] width 9 height 9
click at [38, 61] on link "Каса" at bounding box center [28, 68] width 37 height 23
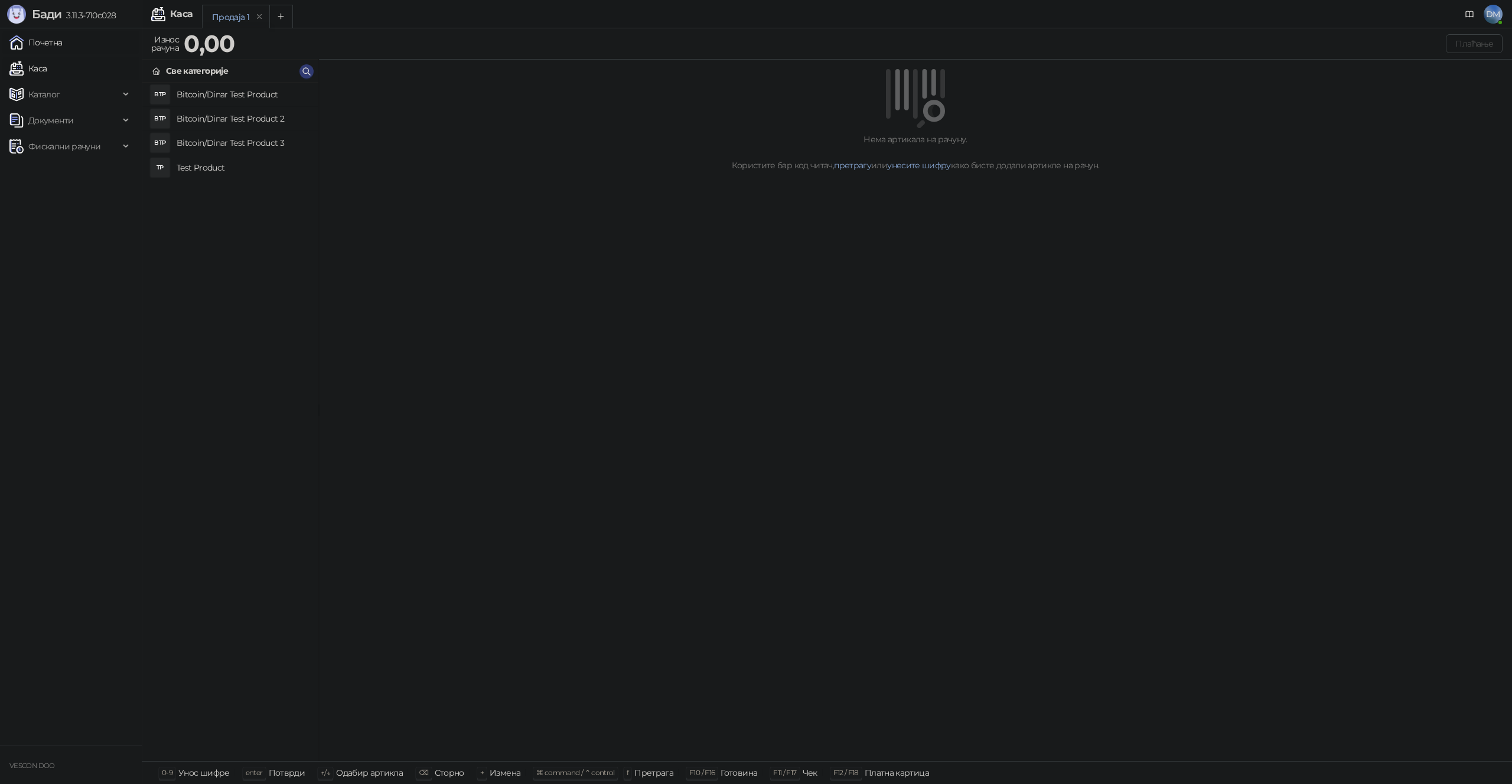
click at [49, 42] on link "Почетна" at bounding box center [36, 42] width 53 height 23
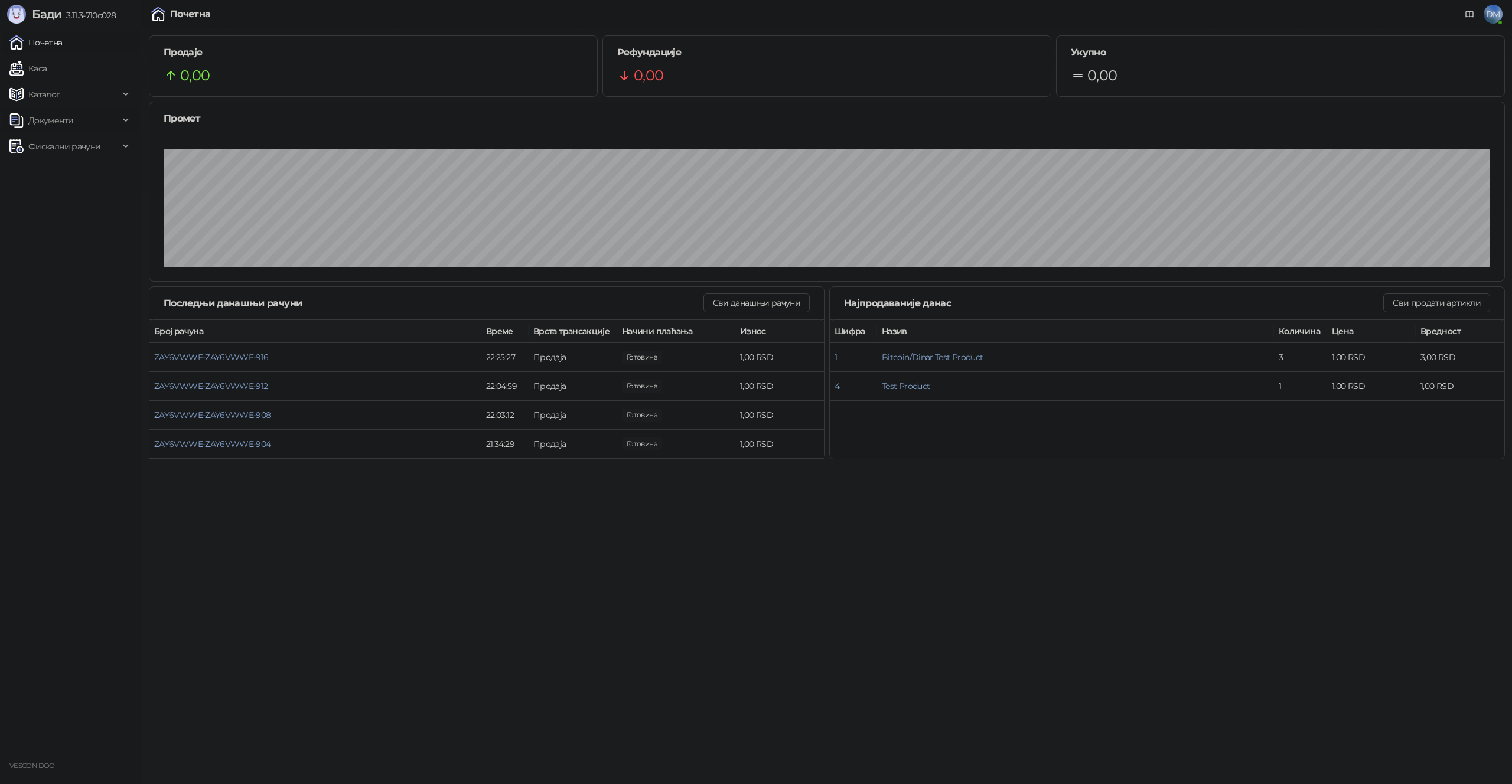
click at [68, 123] on span "Документи" at bounding box center [51, 120] width 45 height 23
click at [63, 117] on span "Документи" at bounding box center [51, 120] width 45 height 23
click at [69, 149] on span "Фискални рачуни" at bounding box center [64, 146] width 72 height 23
click at [70, 178] on link "Издати рачуни" at bounding box center [53, 172] width 79 height 23
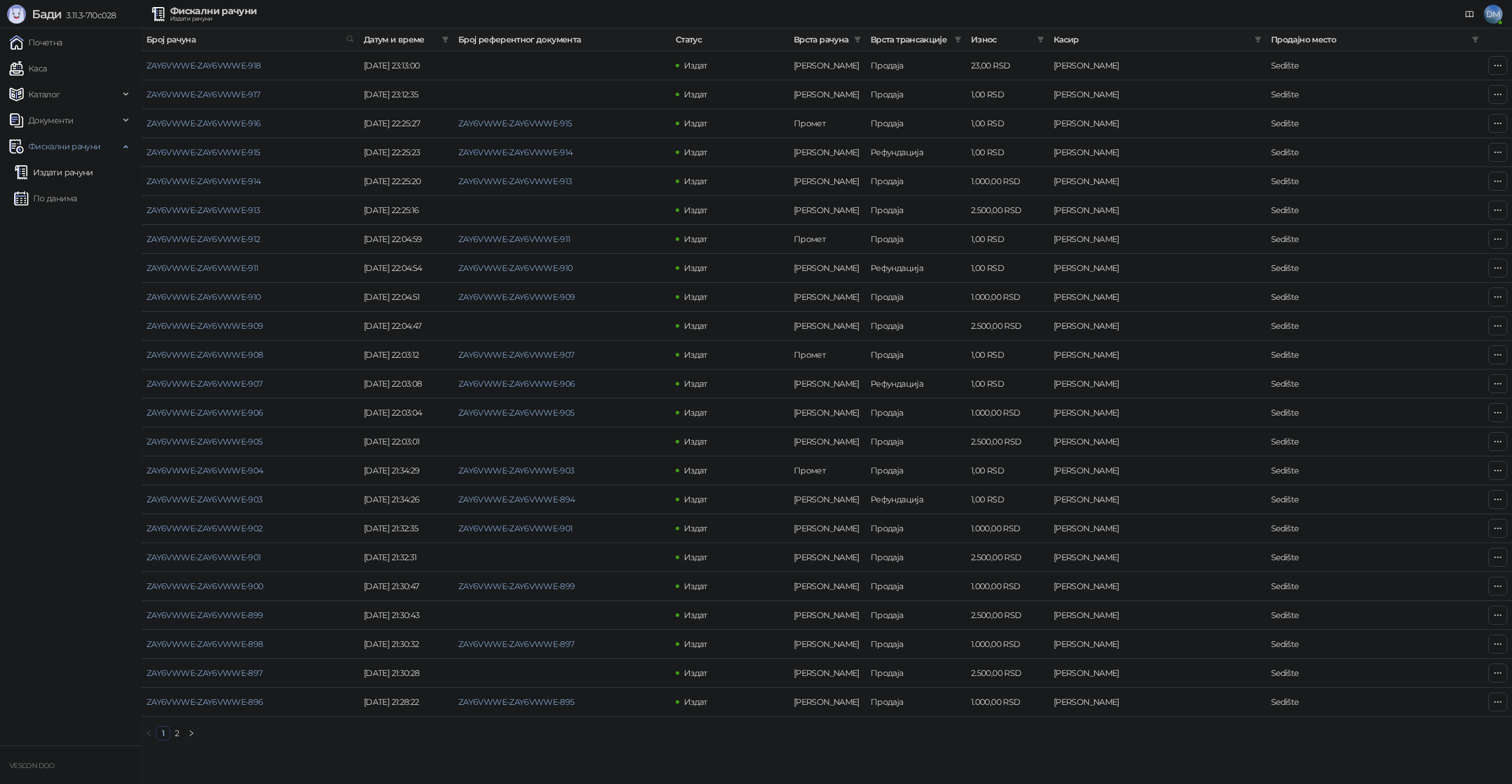
click at [1496, 17] on span "DM" at bounding box center [1493, 14] width 19 height 19
click at [1351, 135] on link "Подешавања" at bounding box center [1331, 138] width 68 height 10
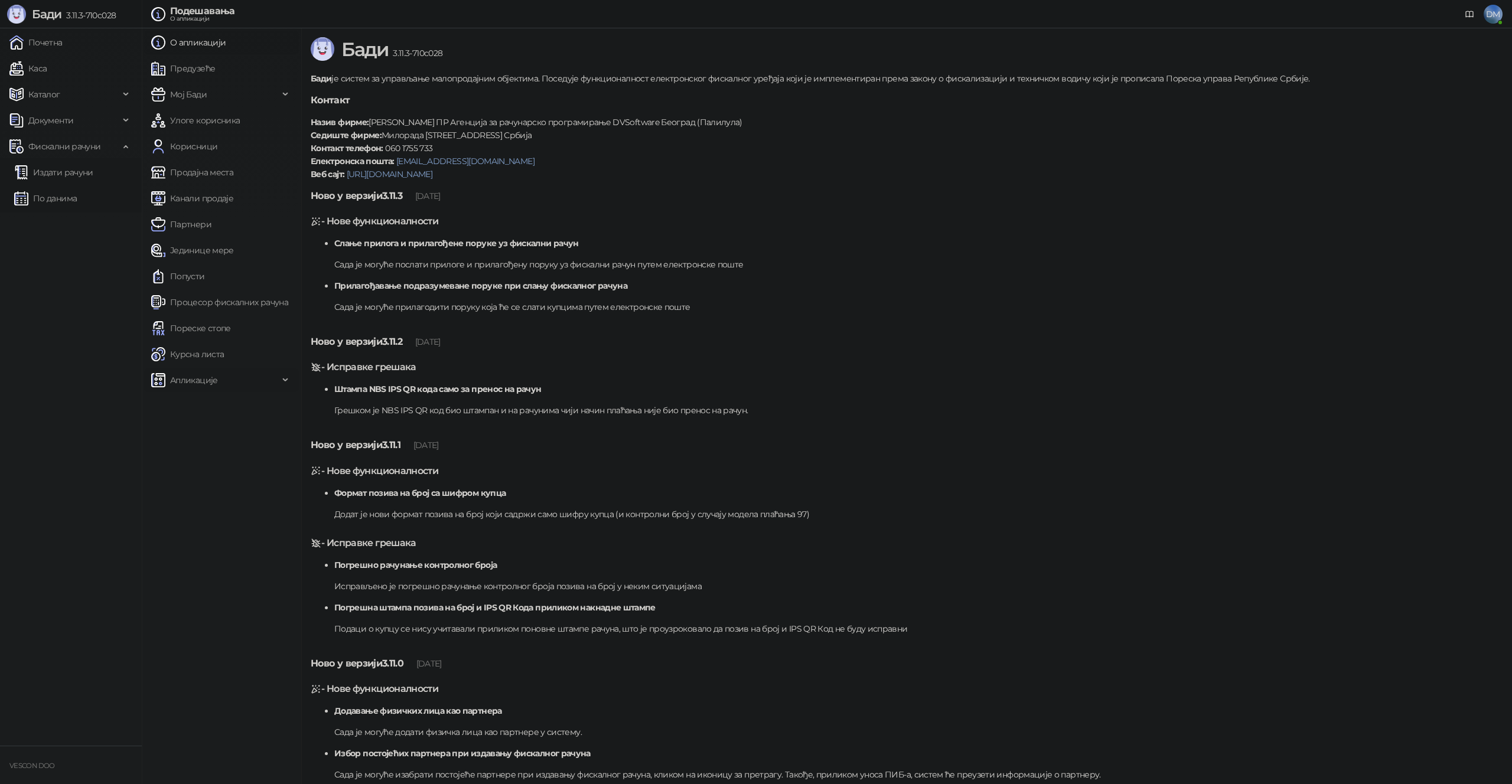
click at [230, 377] on span "Апликације" at bounding box center [214, 379] width 127 height 23
click at [220, 456] on span "За програмере" at bounding box center [206, 457] width 62 height 23
click at [224, 510] on link "АПИ кључеви" at bounding box center [198, 509] width 75 height 23
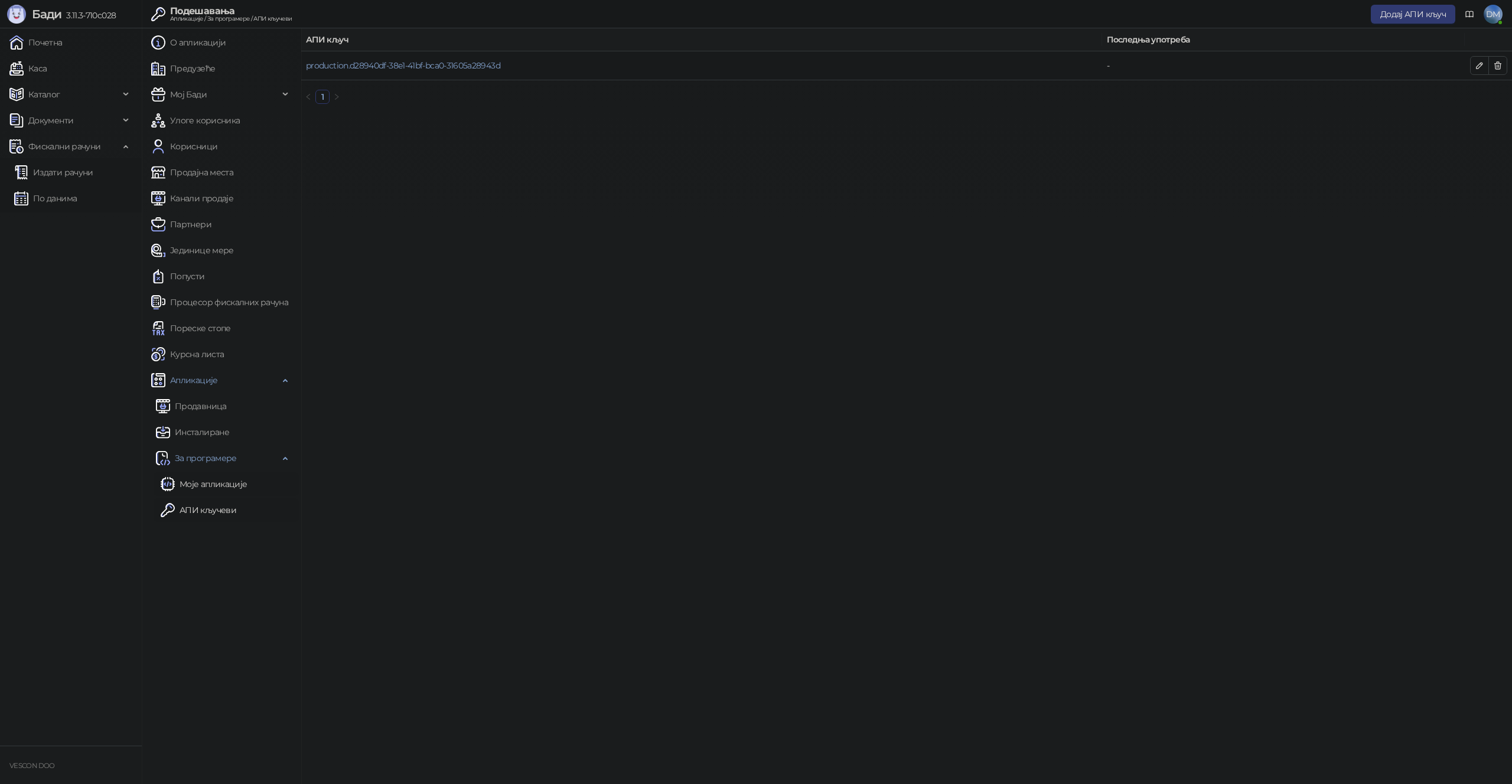
click at [222, 489] on link "Моје апликације" at bounding box center [204, 483] width 87 height 23
click at [37, 42] on link "Почетна" at bounding box center [36, 42] width 53 height 23
